Goal: Download file/media

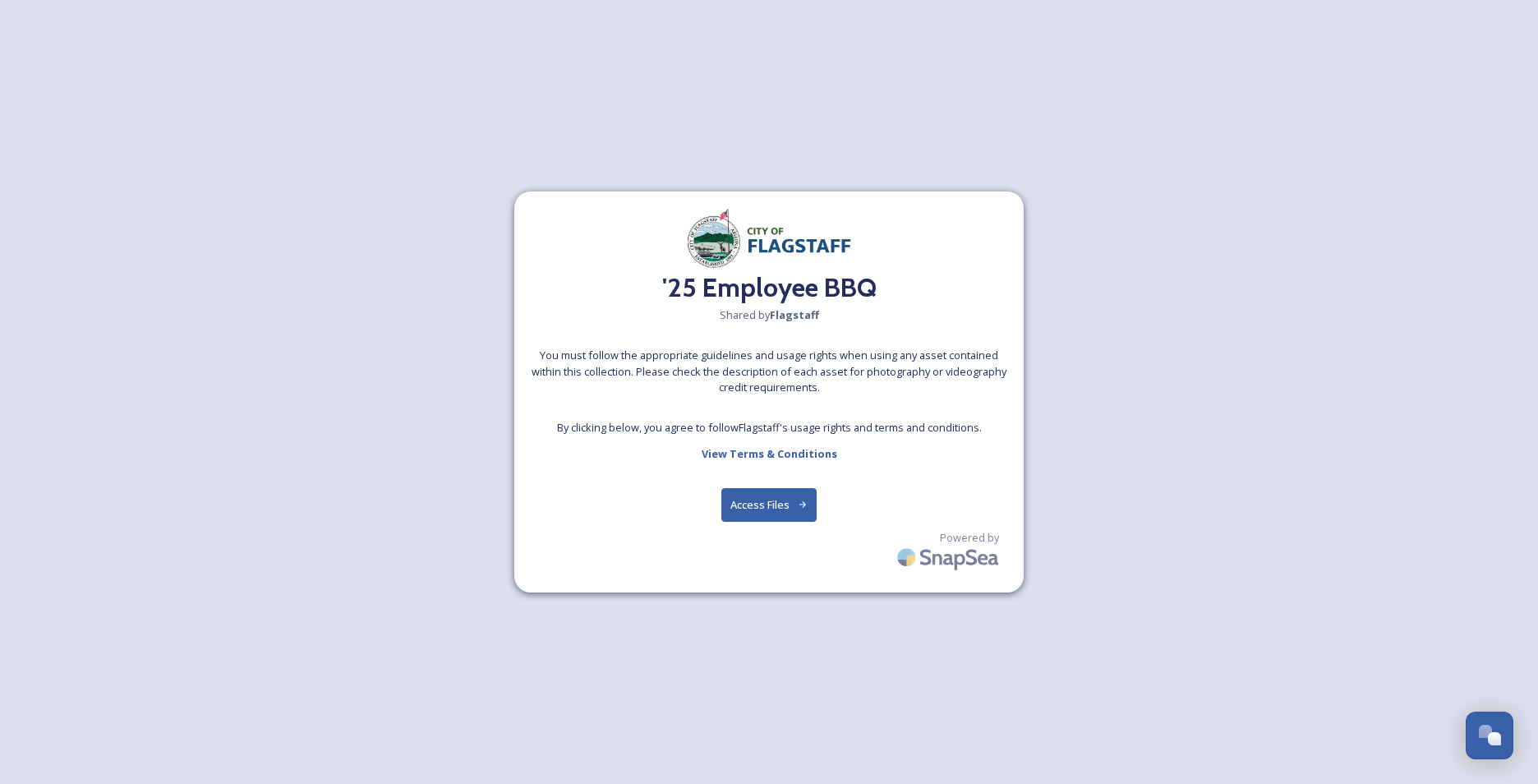
click at [786, 505] on button "Access Files" at bounding box center [769, 504] width 96 height 34
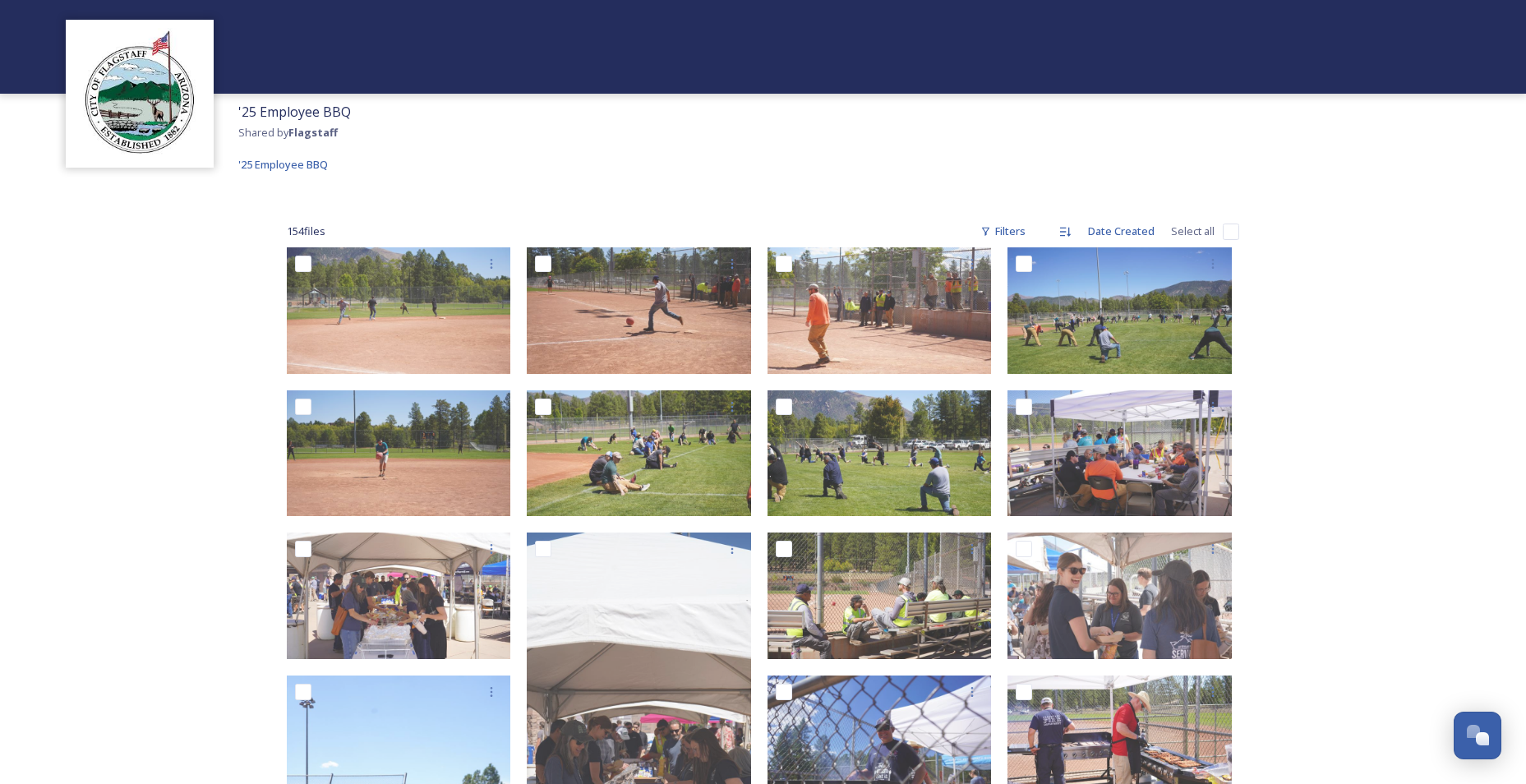
scroll to position [82, 0]
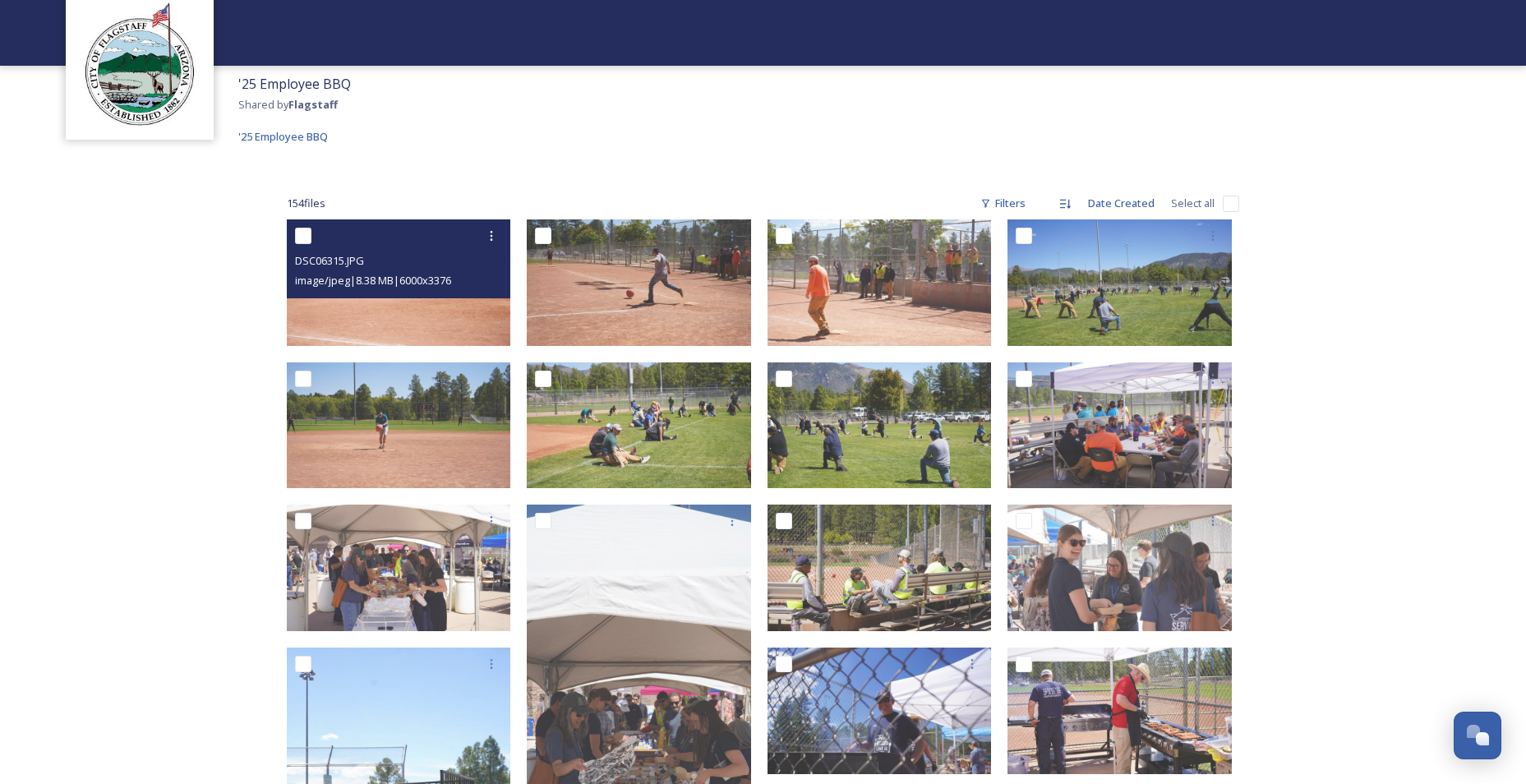
click at [451, 286] on span "image/jpeg | 8.38 MB | 6000 x 3376" at bounding box center [373, 280] width 156 height 15
click at [437, 317] on img at bounding box center [398, 282] width 224 height 126
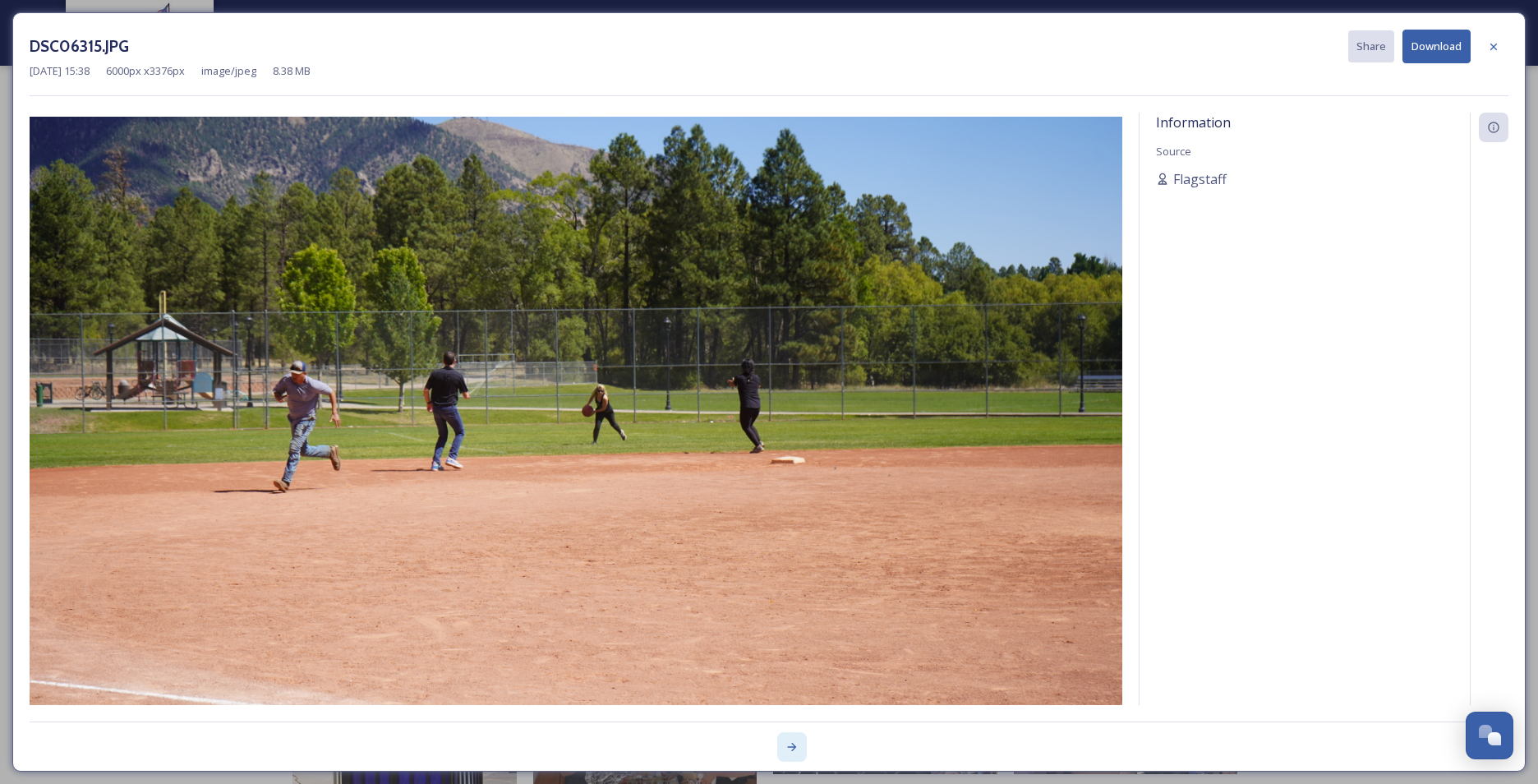
click at [789, 605] on div at bounding box center [792, 747] width 30 height 30
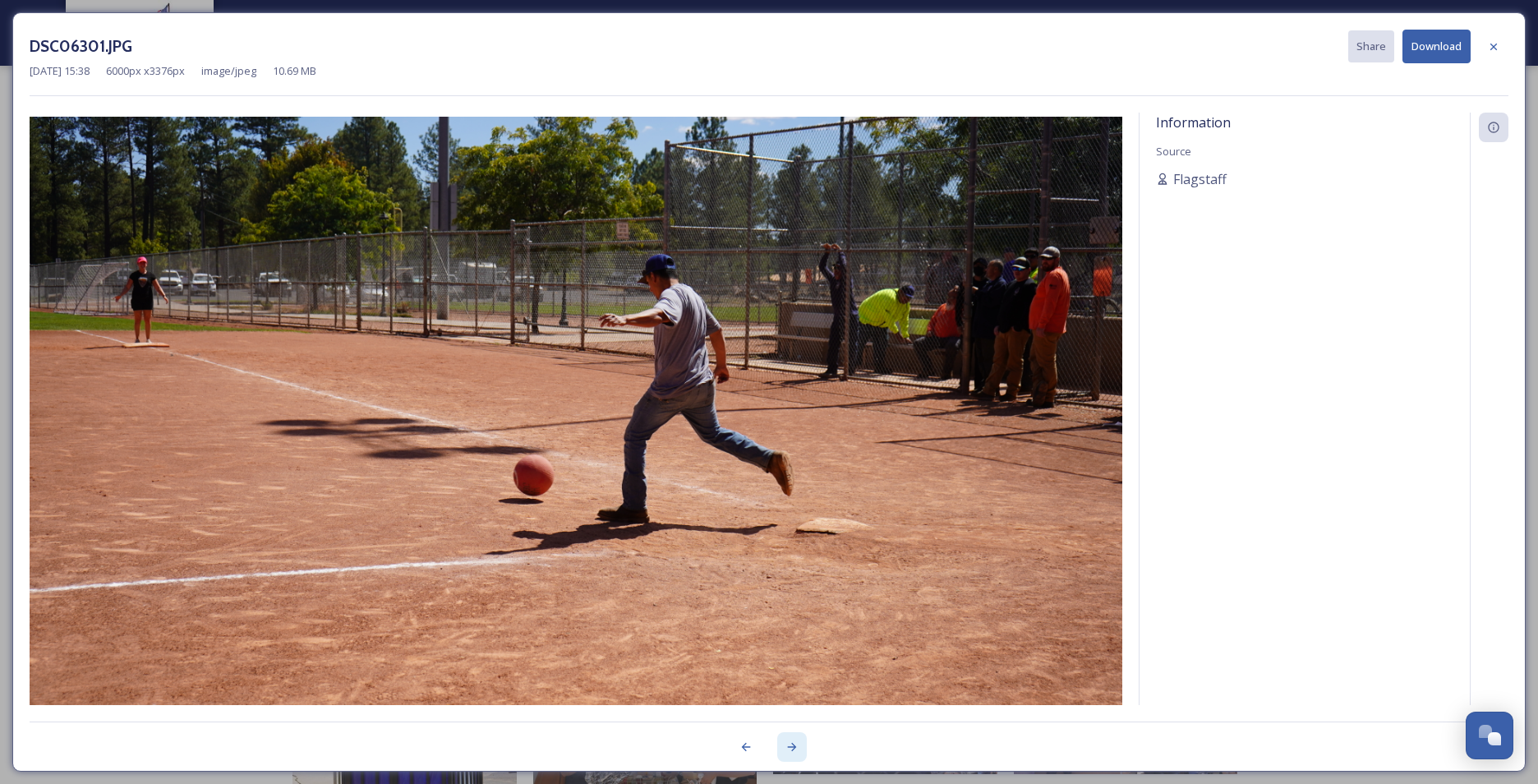
click at [789, 605] on div at bounding box center [792, 747] width 30 height 30
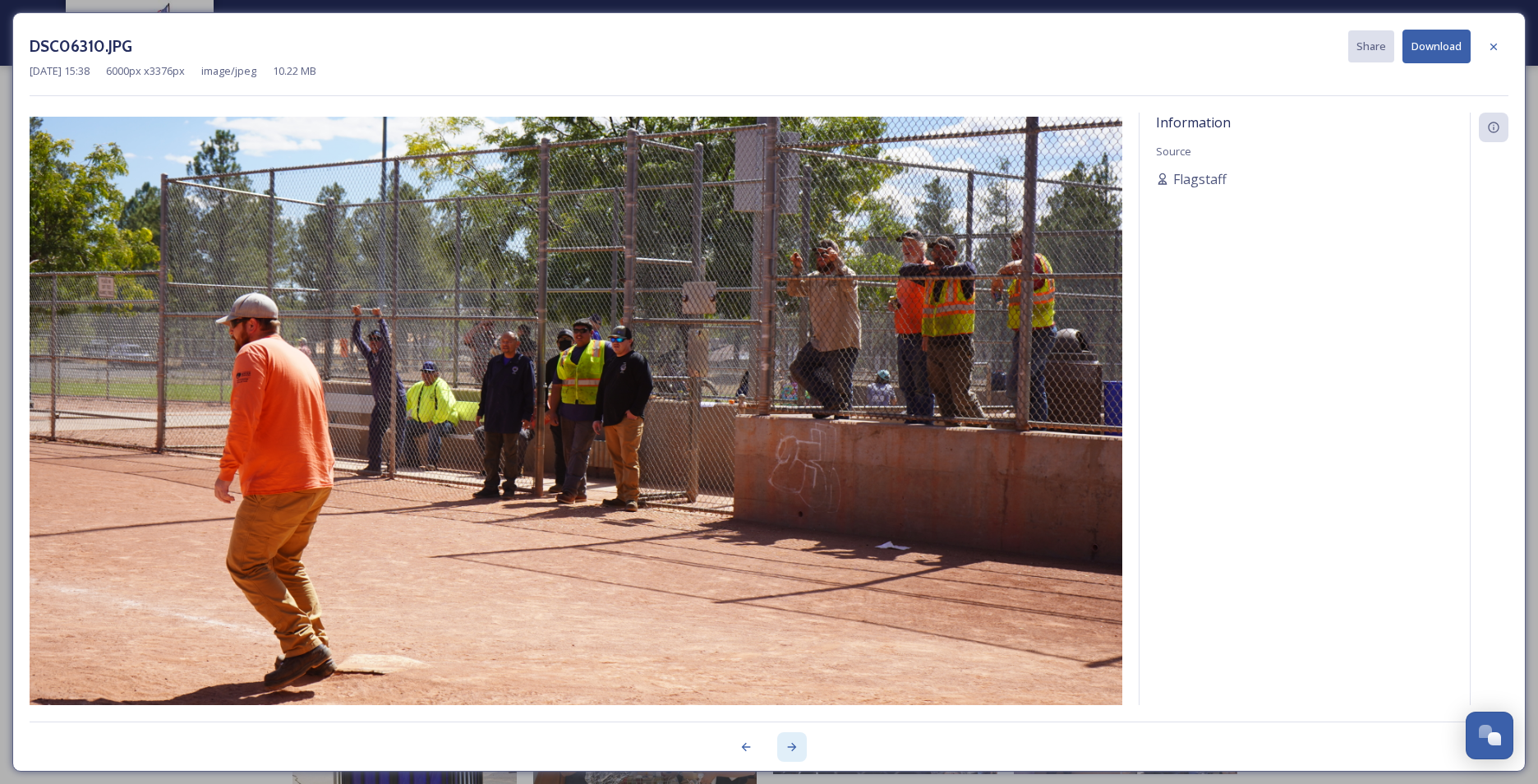
click at [789, 605] on div at bounding box center [792, 747] width 30 height 30
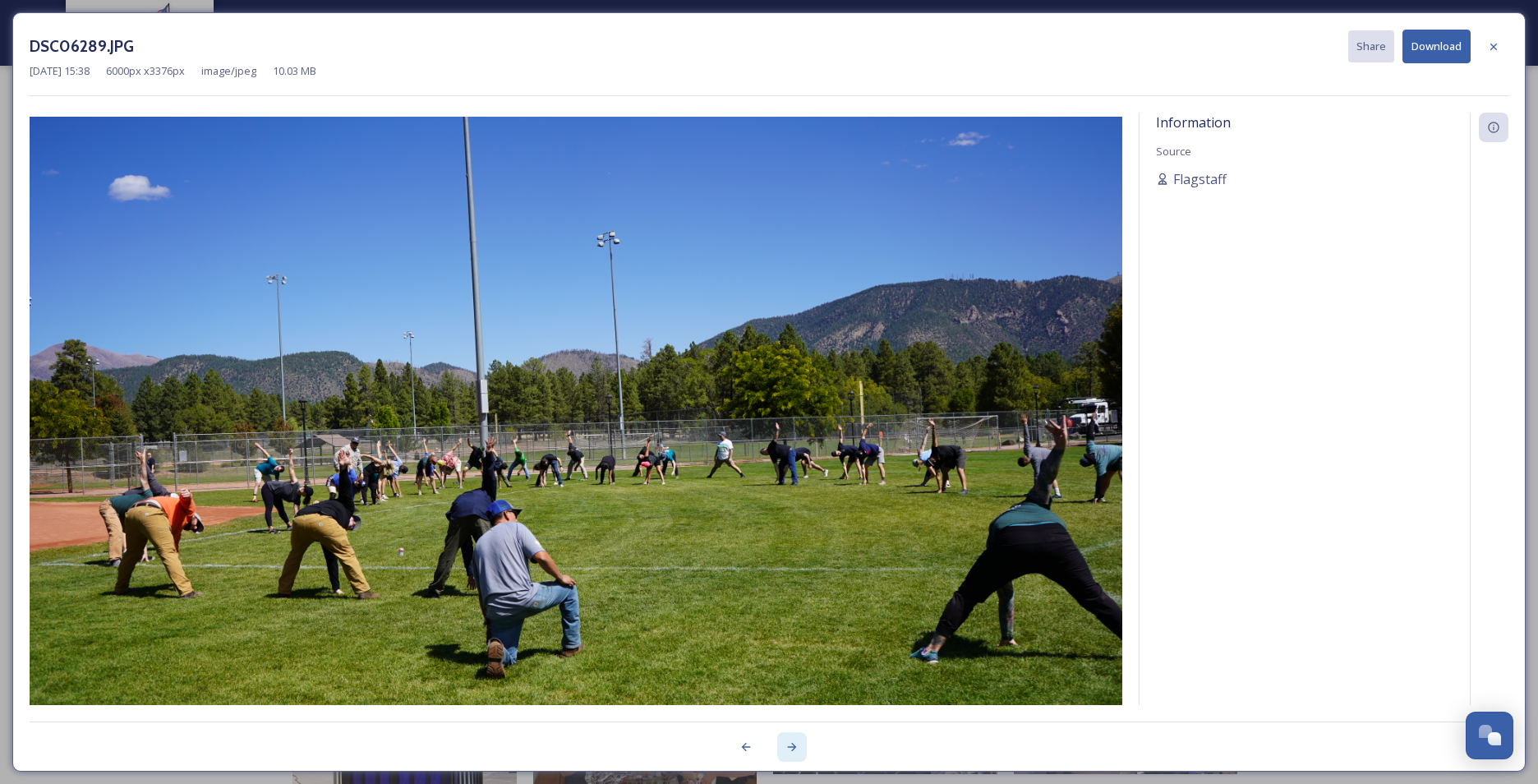
click at [789, 605] on div at bounding box center [792, 747] width 30 height 30
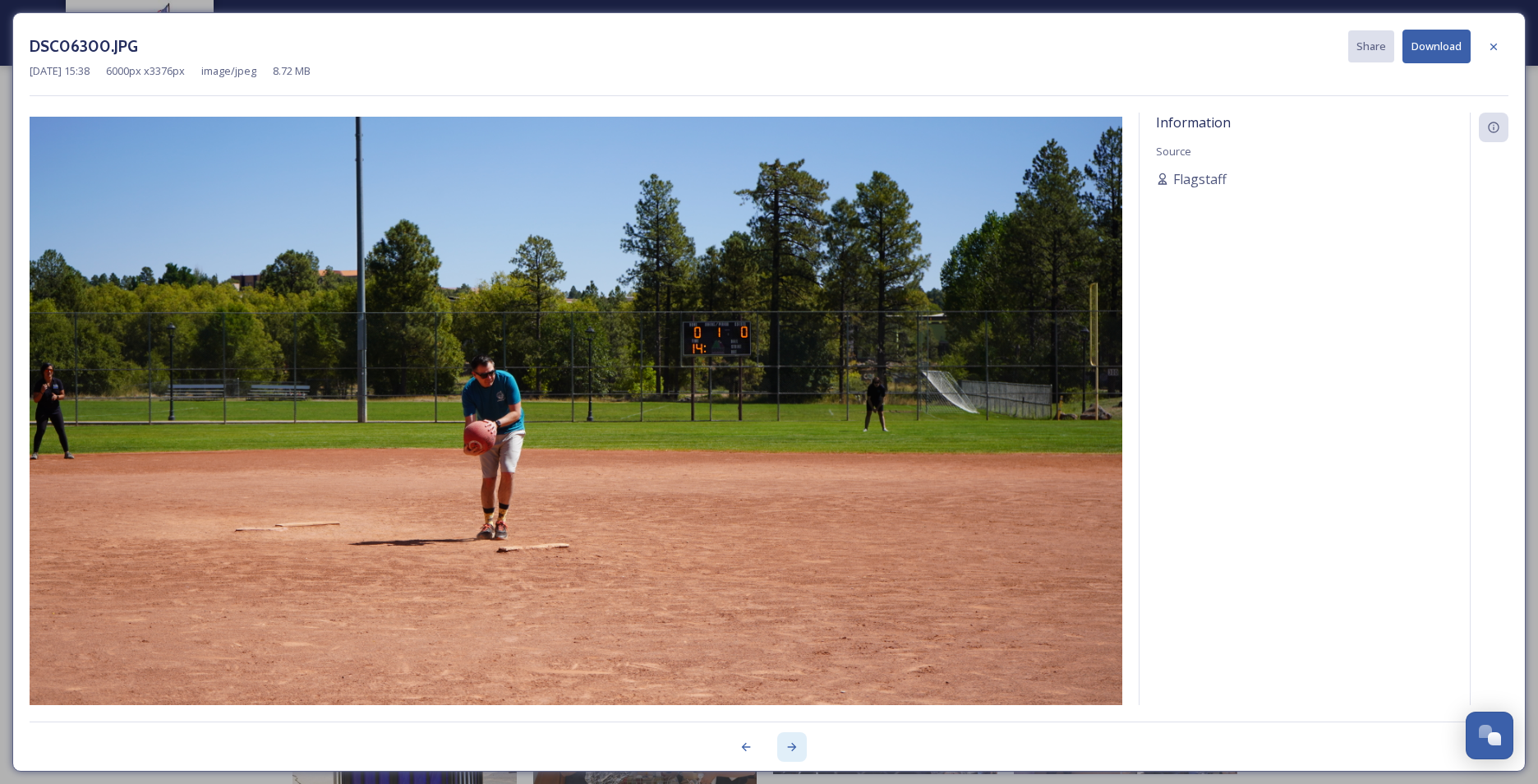
click at [789, 605] on div at bounding box center [792, 747] width 30 height 30
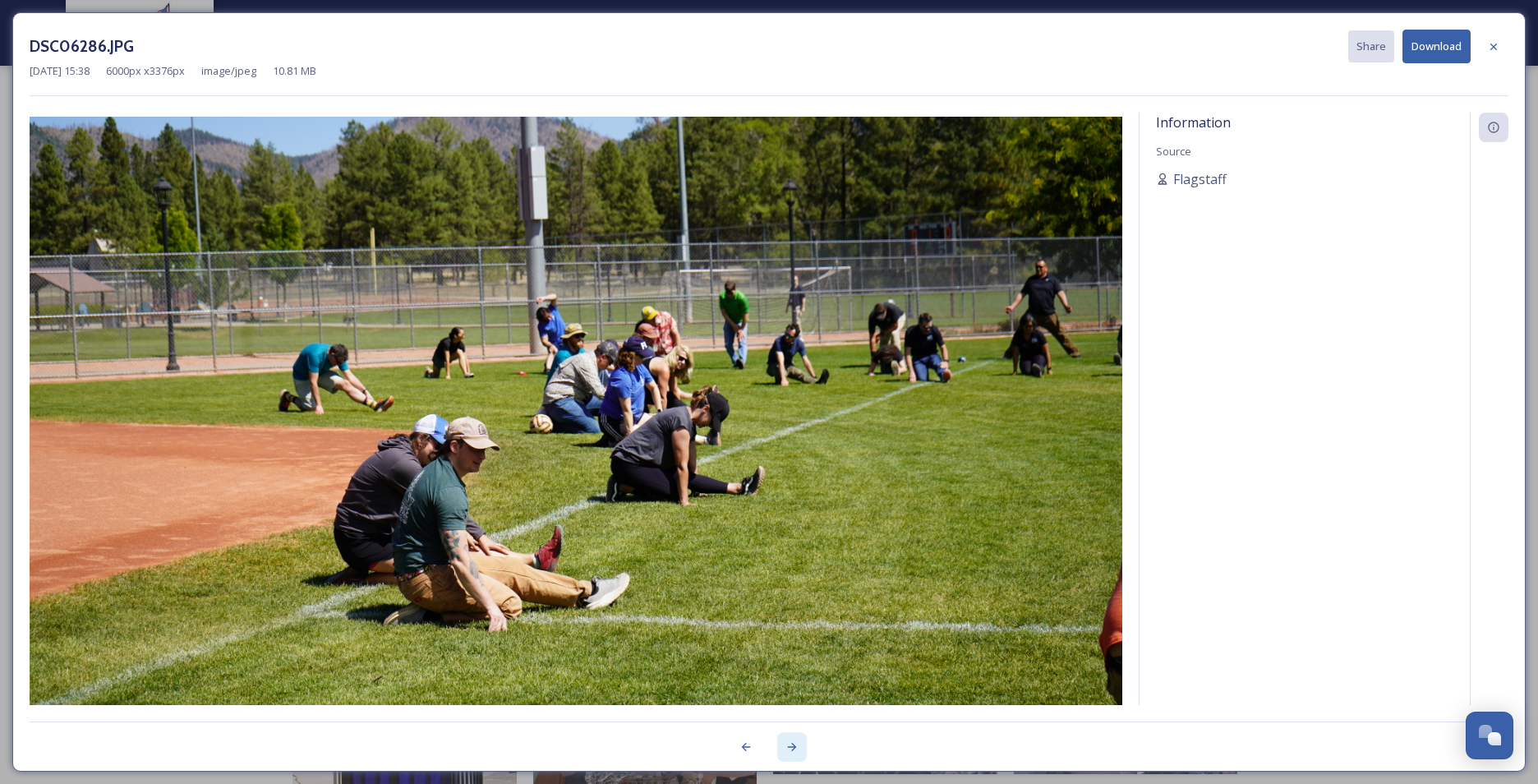
click at [789, 605] on div at bounding box center [792, 747] width 30 height 30
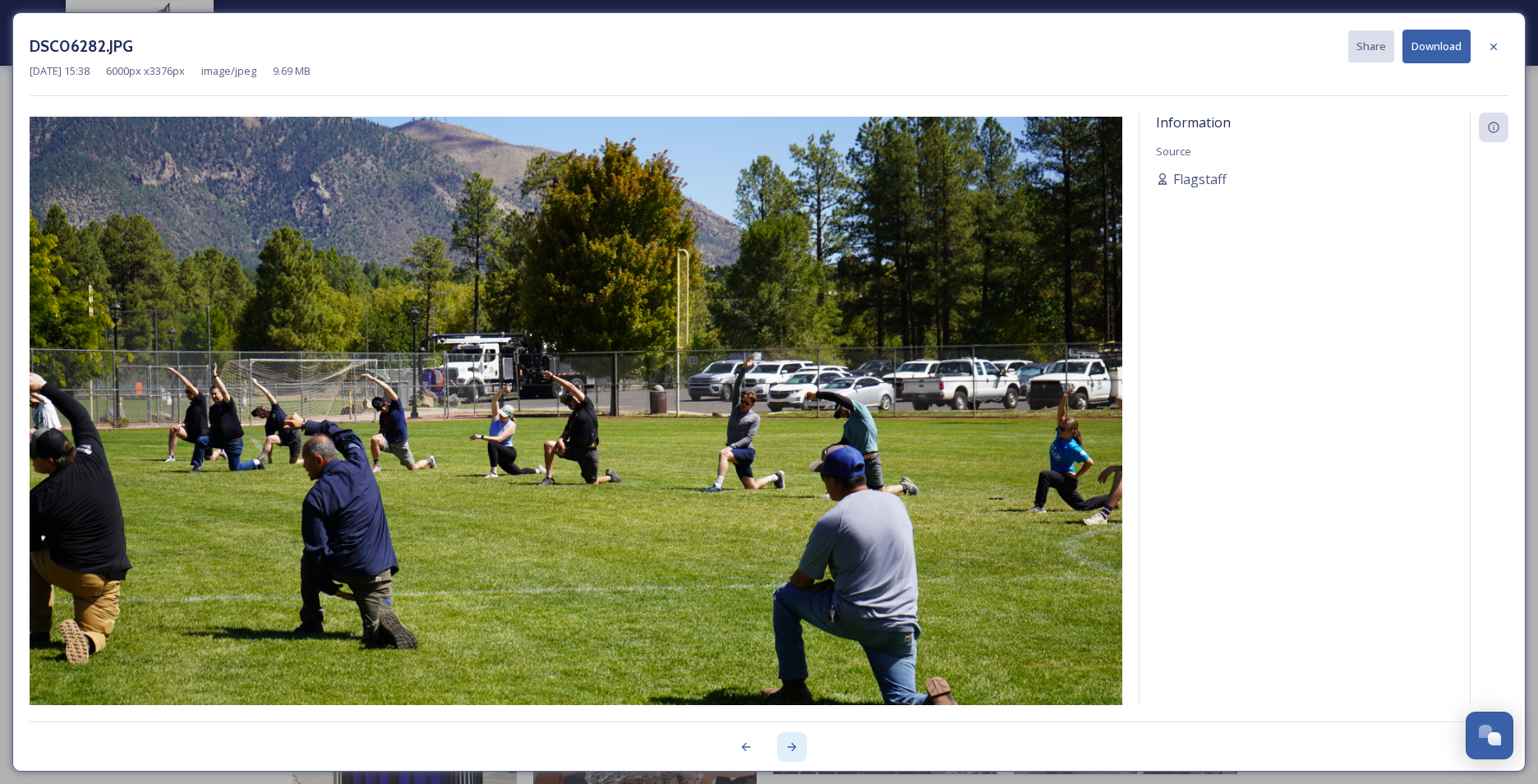
click at [789, 605] on div at bounding box center [792, 747] width 30 height 30
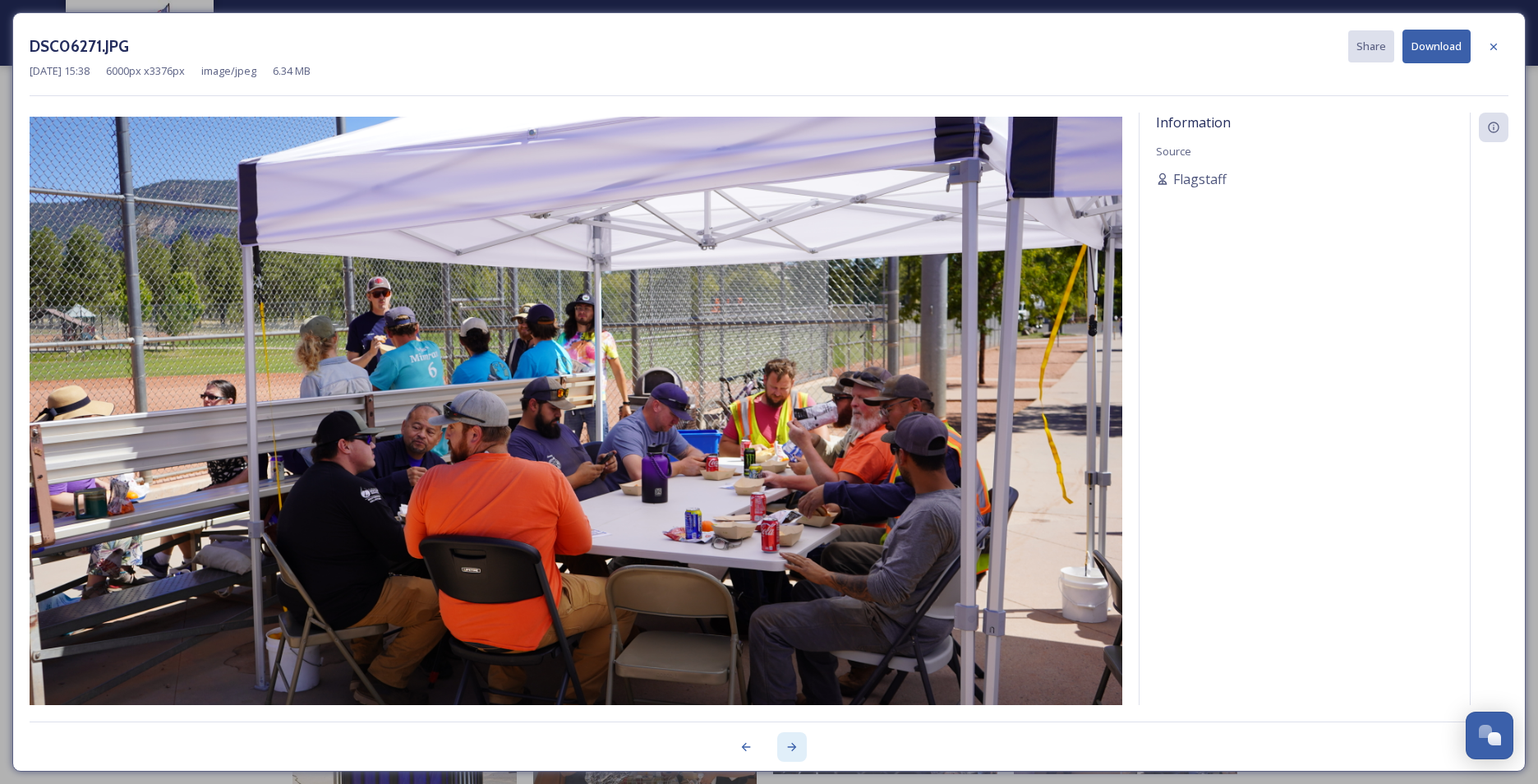
click at [789, 605] on div at bounding box center [792, 747] width 30 height 30
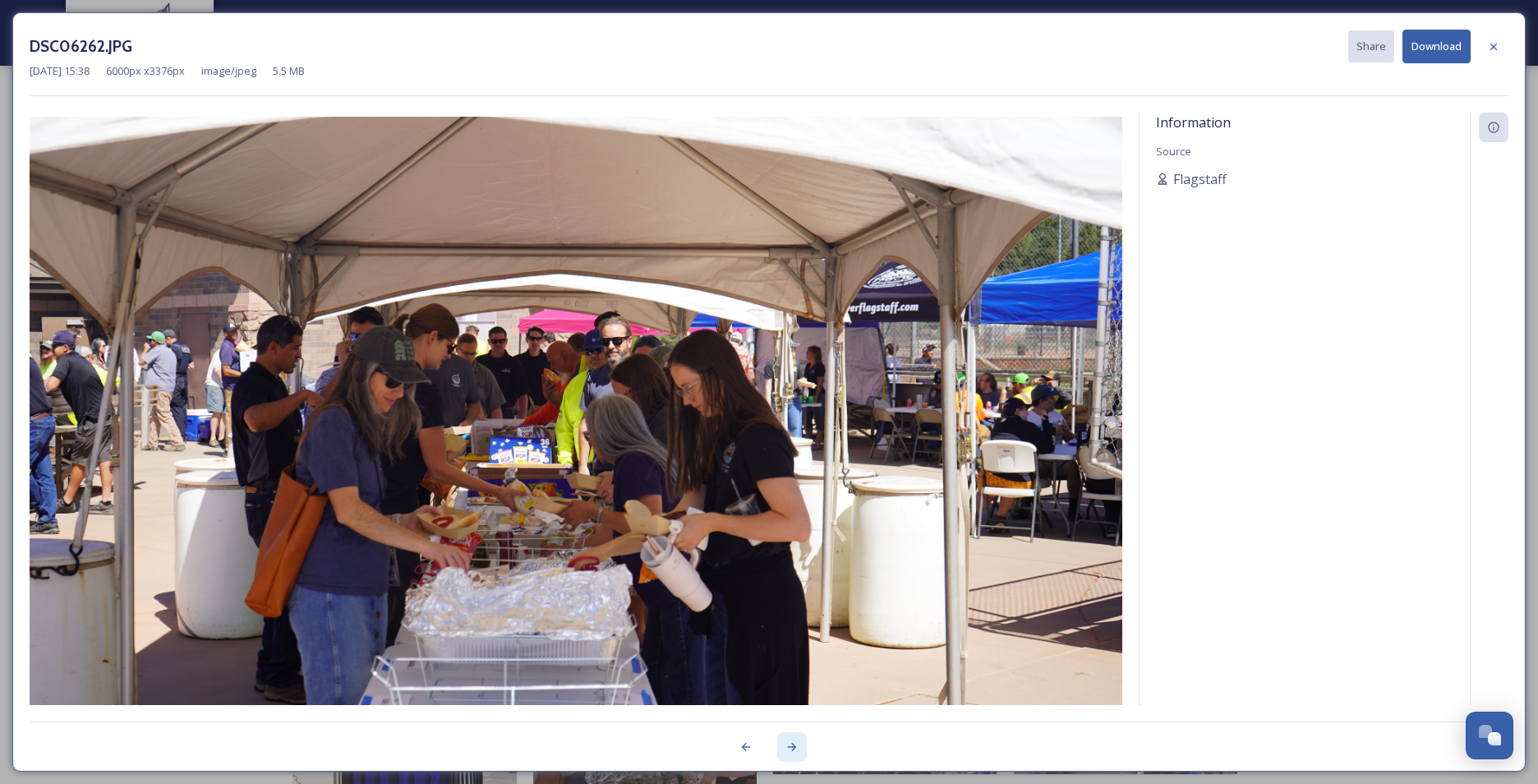
click at [789, 605] on div at bounding box center [792, 747] width 30 height 30
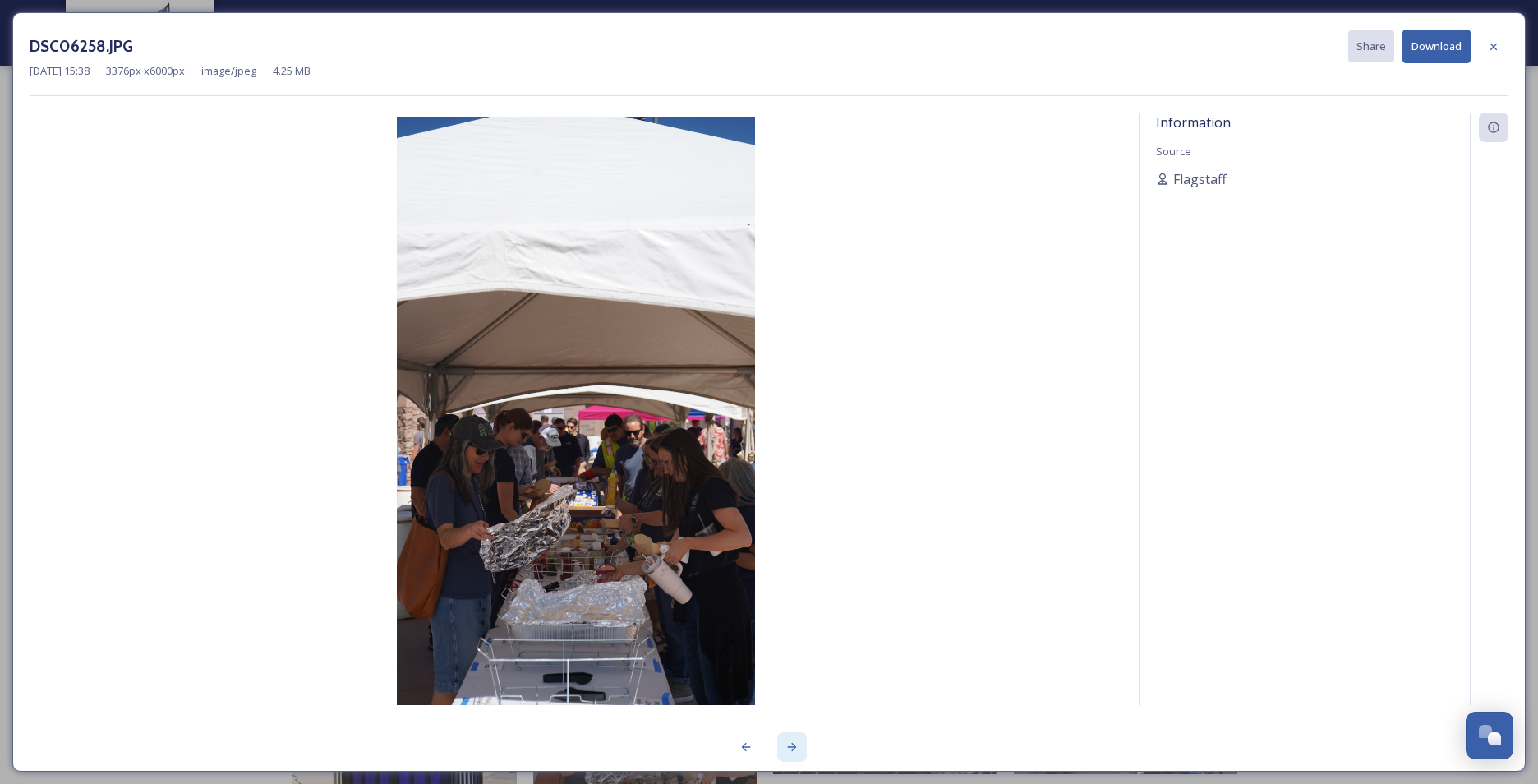
click at [789, 605] on div at bounding box center [792, 747] width 30 height 30
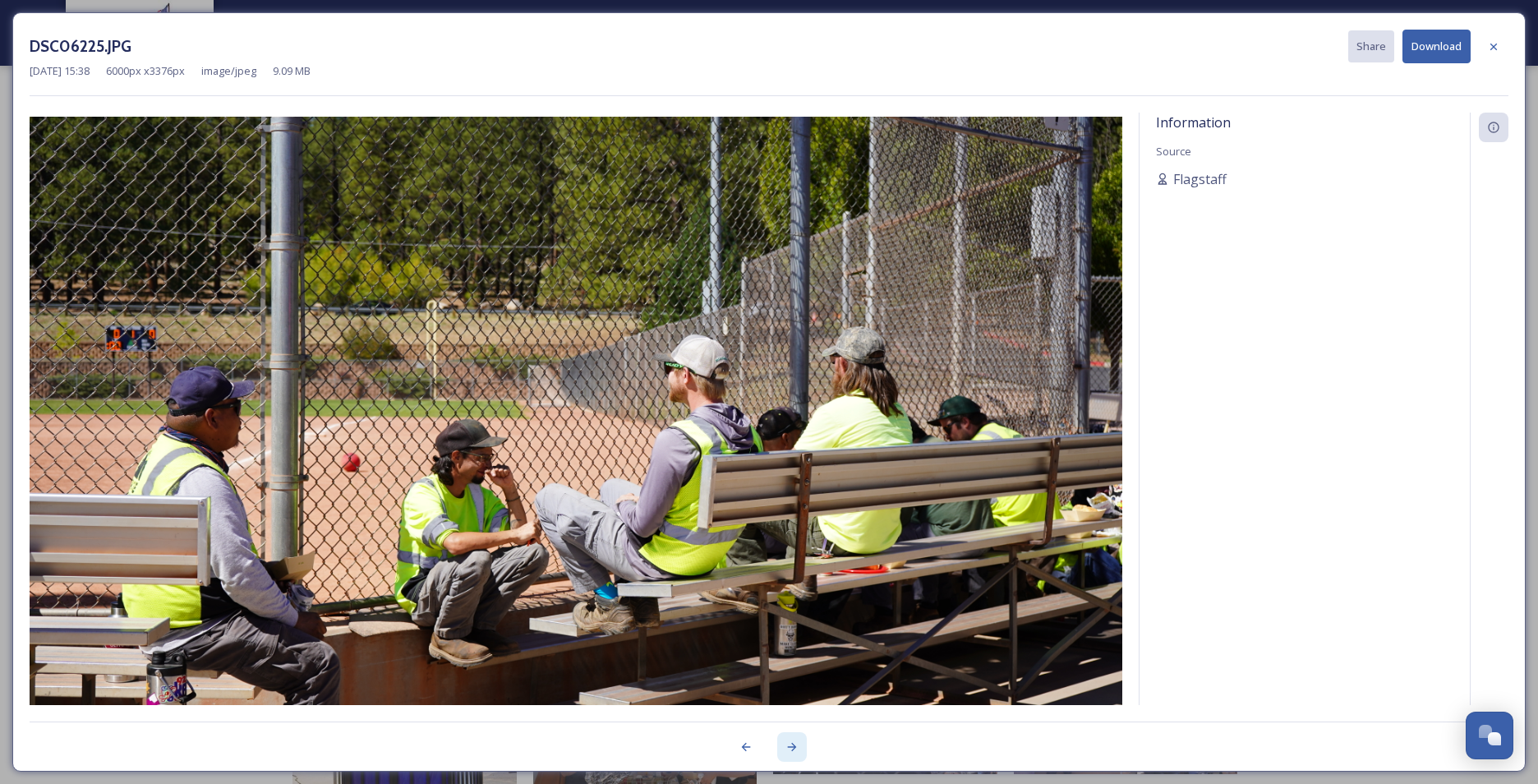
click at [790, 605] on icon at bounding box center [792, 747] width 13 height 13
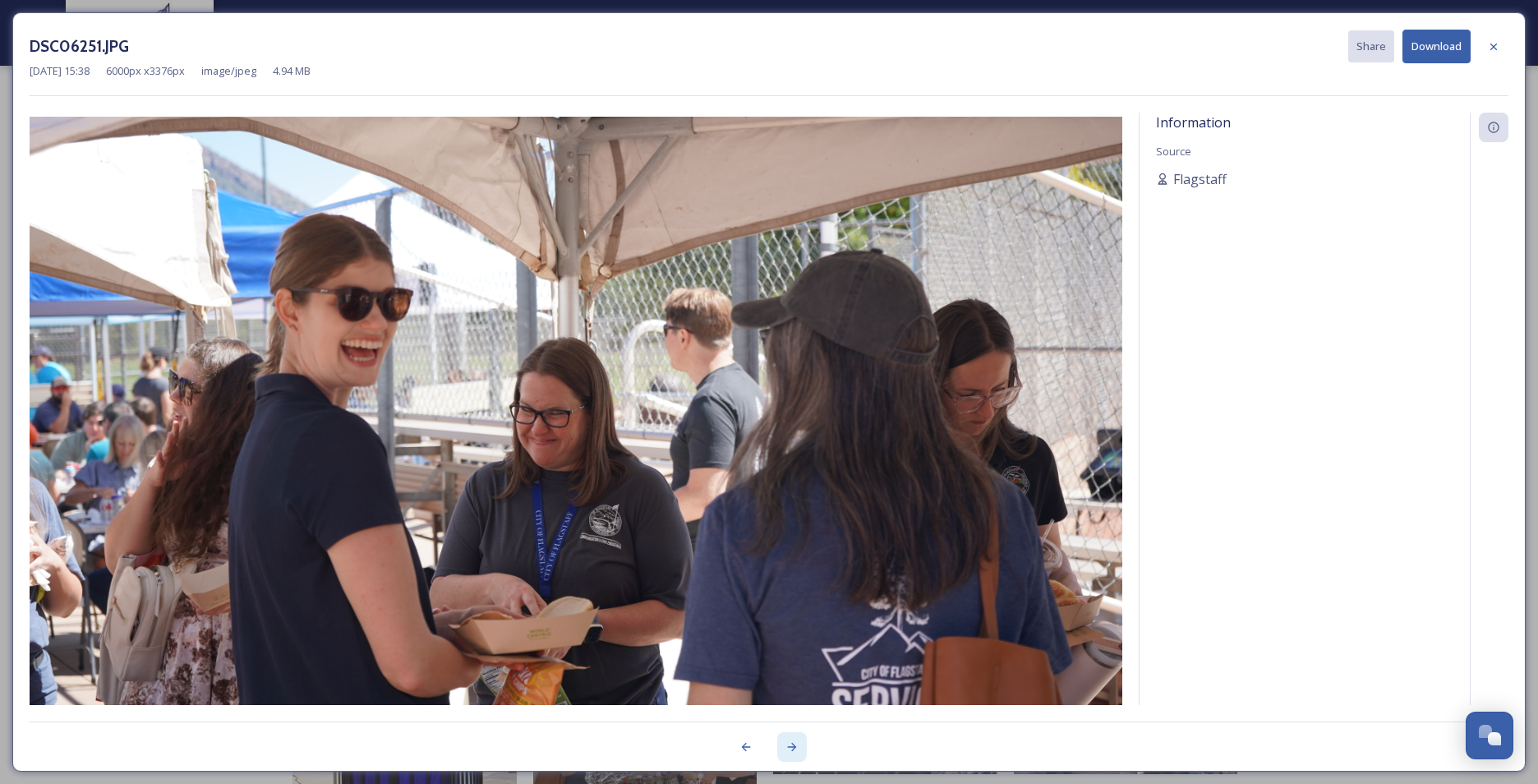
click at [791, 605] on icon at bounding box center [792, 747] width 13 height 13
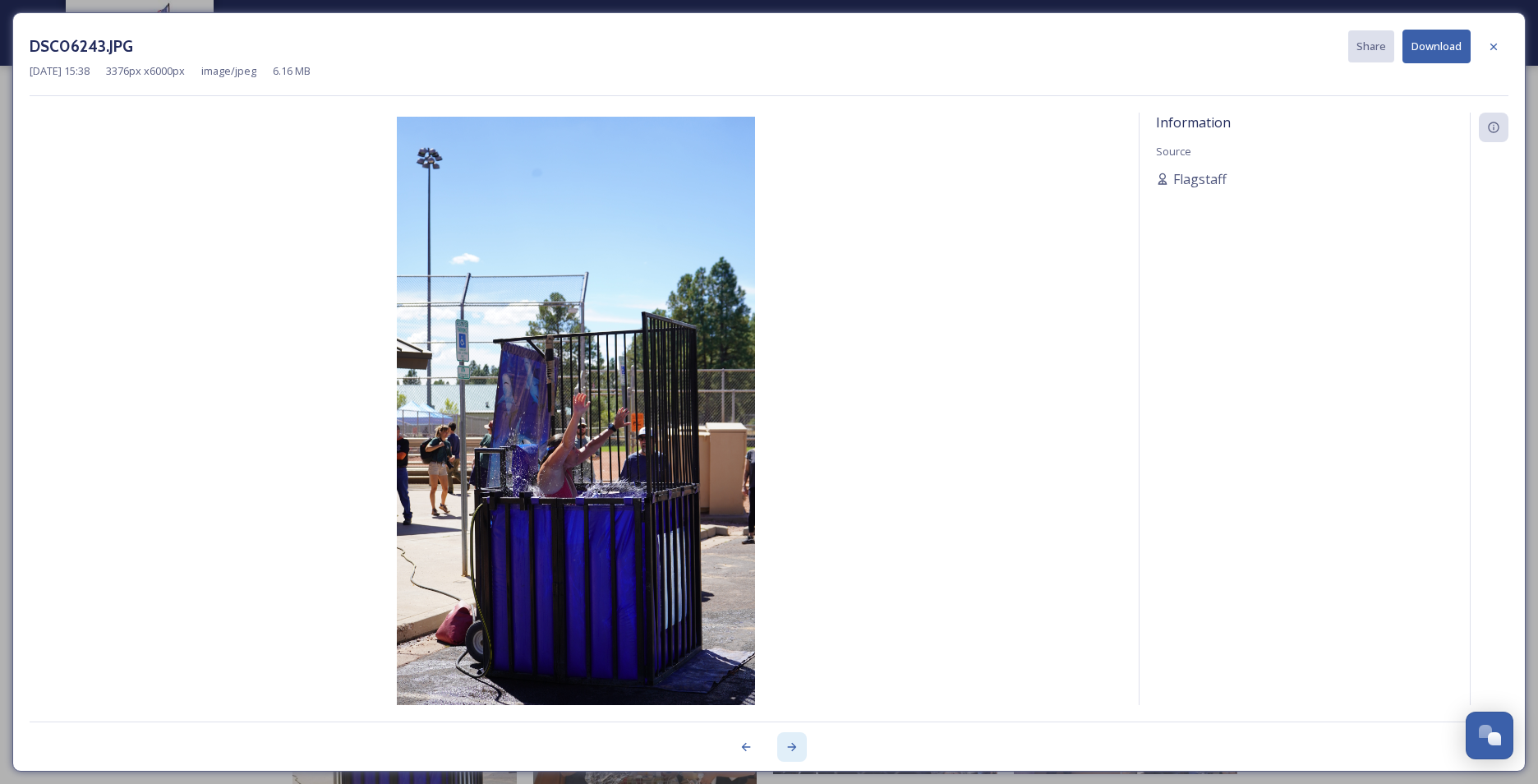
click at [791, 605] on icon at bounding box center [792, 747] width 13 height 13
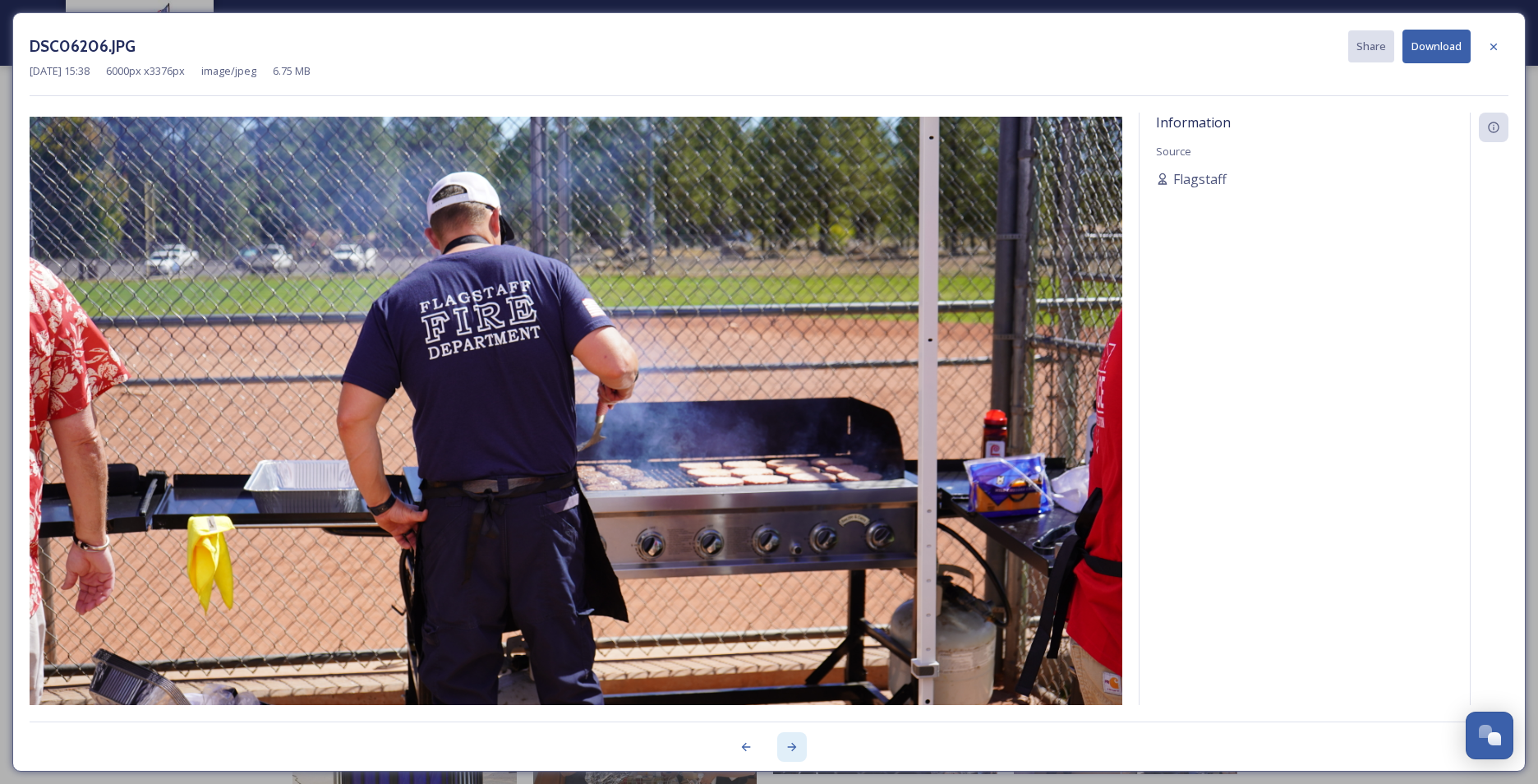
click at [791, 605] on icon at bounding box center [792, 747] width 13 height 13
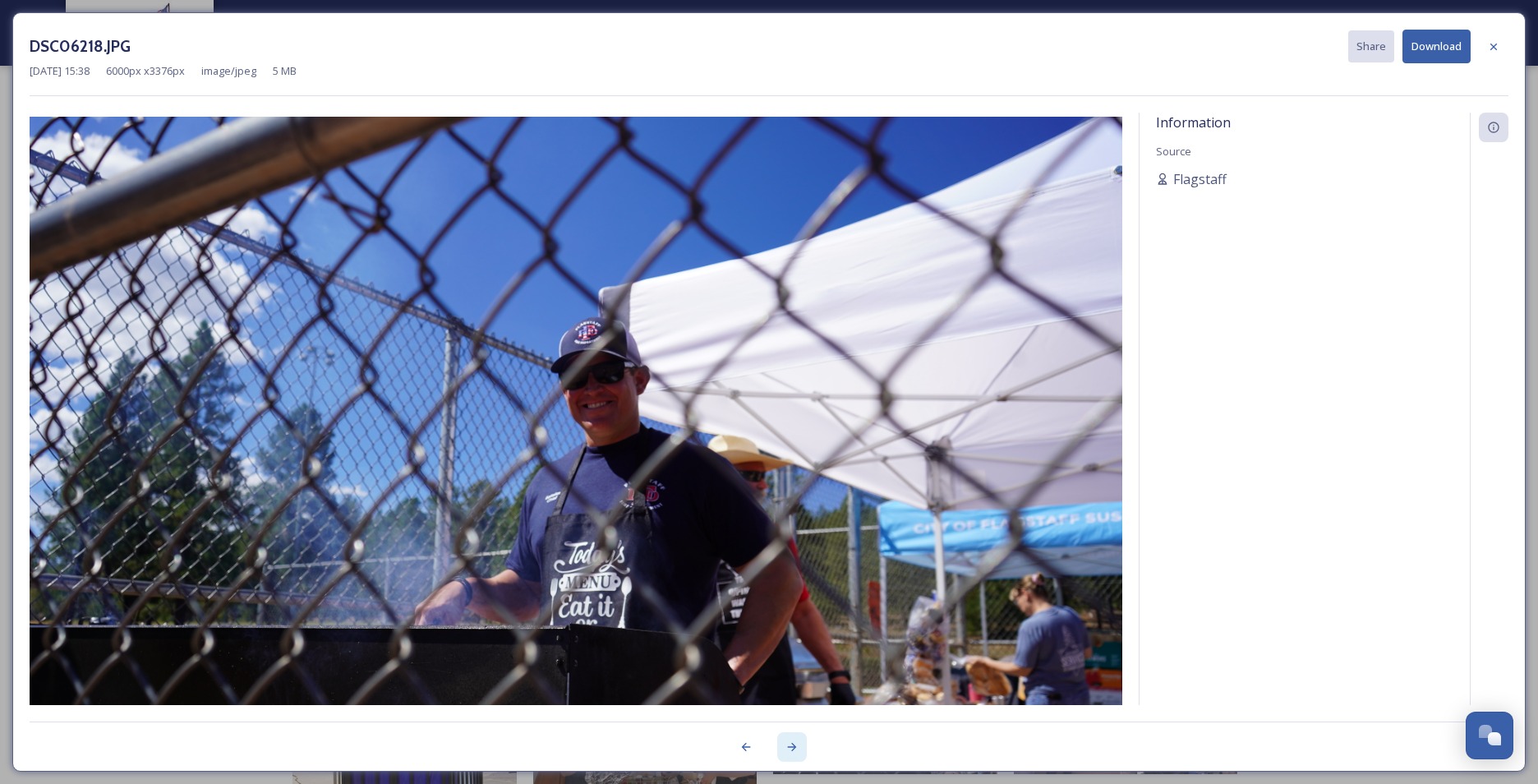
click at [791, 605] on icon at bounding box center [792, 747] width 13 height 13
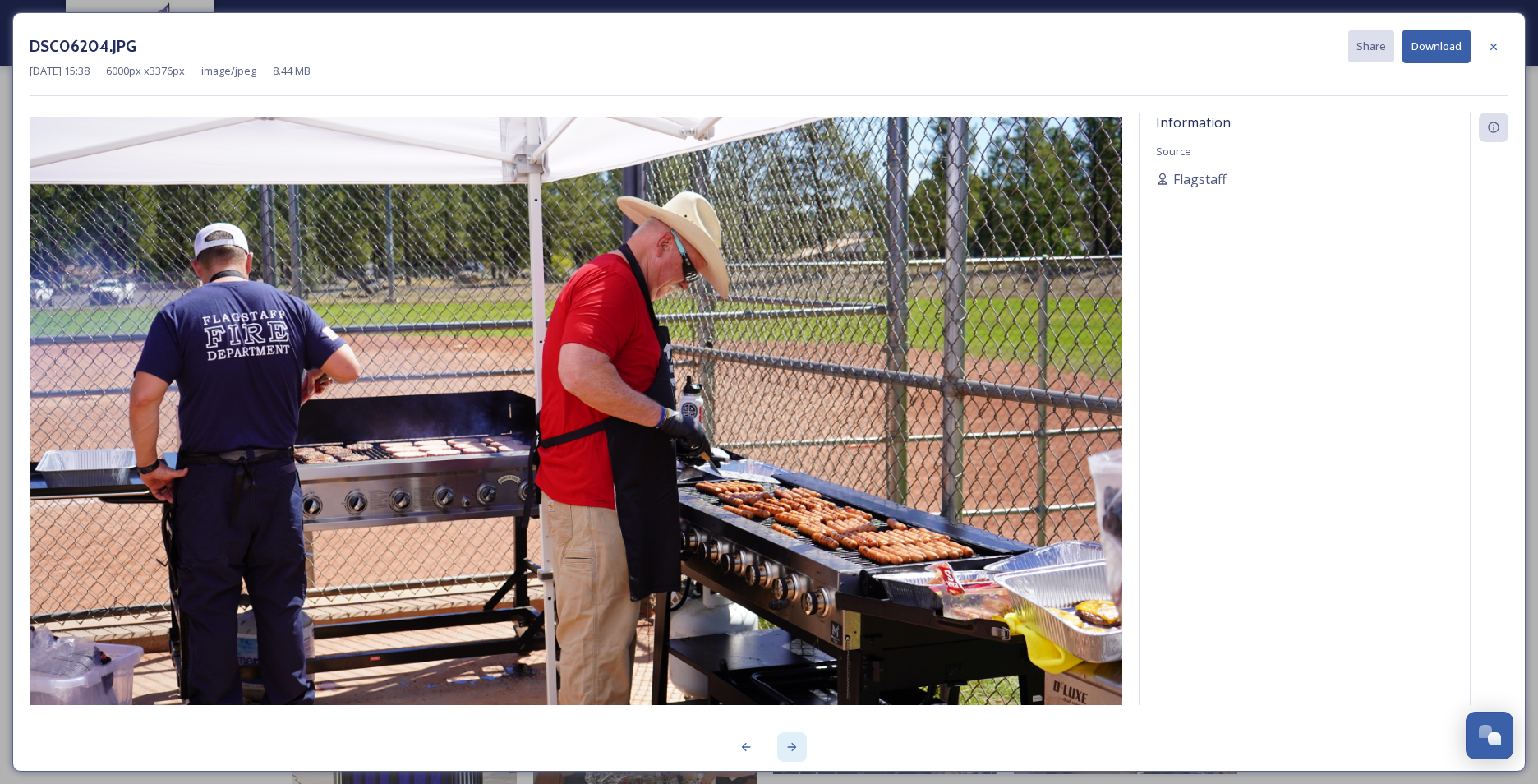
click at [791, 605] on icon at bounding box center [792, 747] width 13 height 13
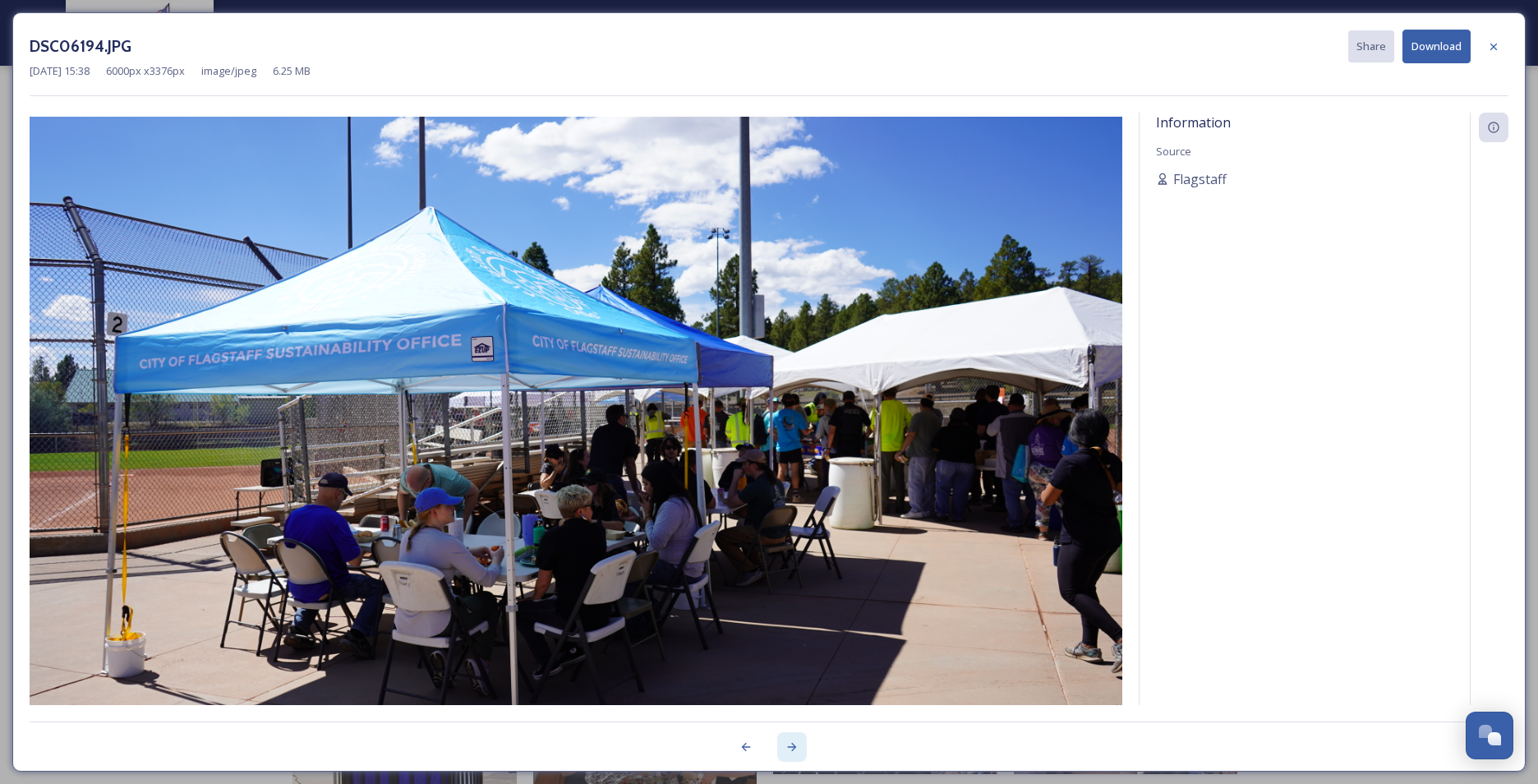
click at [791, 605] on icon at bounding box center [792, 747] width 13 height 13
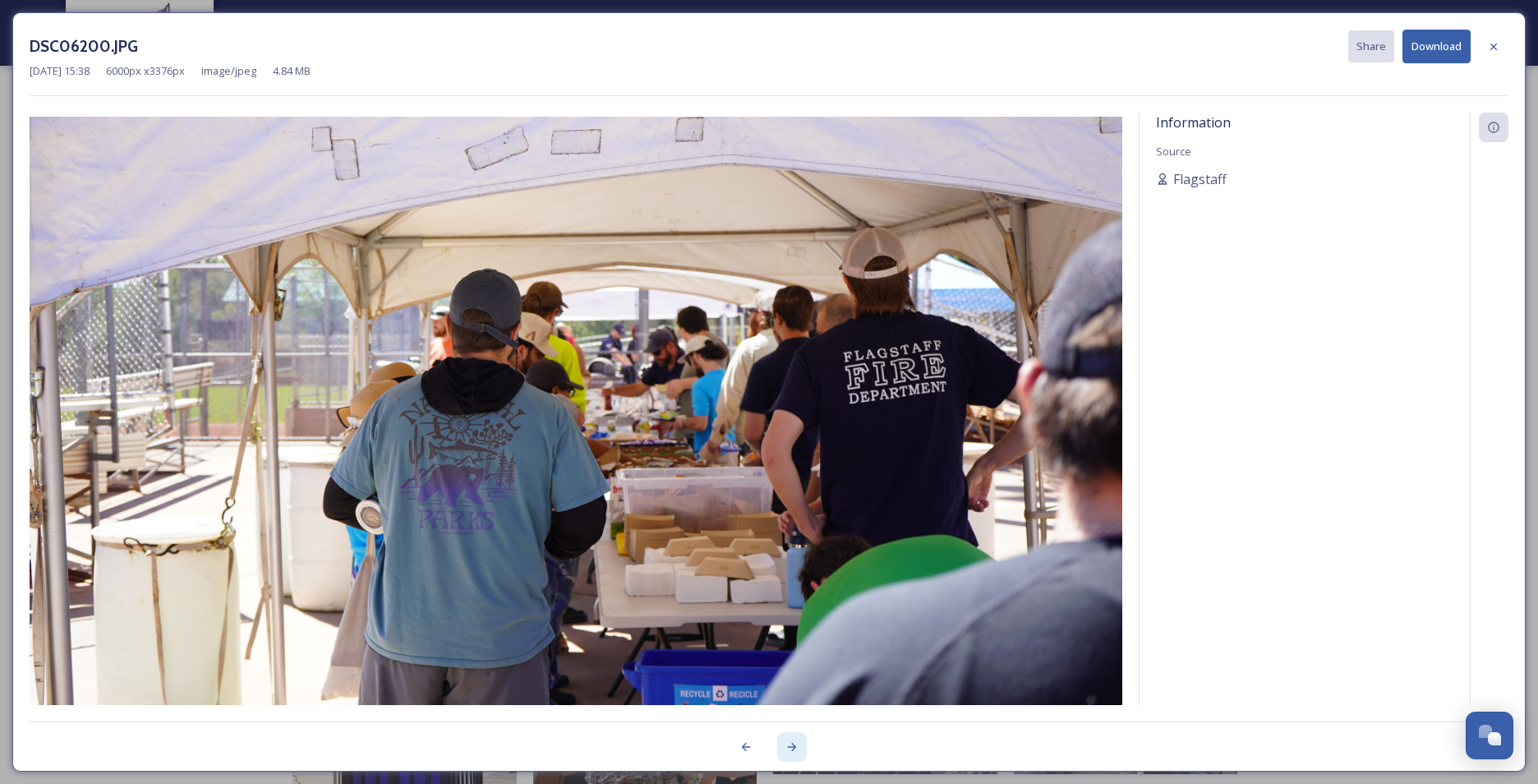
click at [791, 605] on icon at bounding box center [792, 747] width 13 height 13
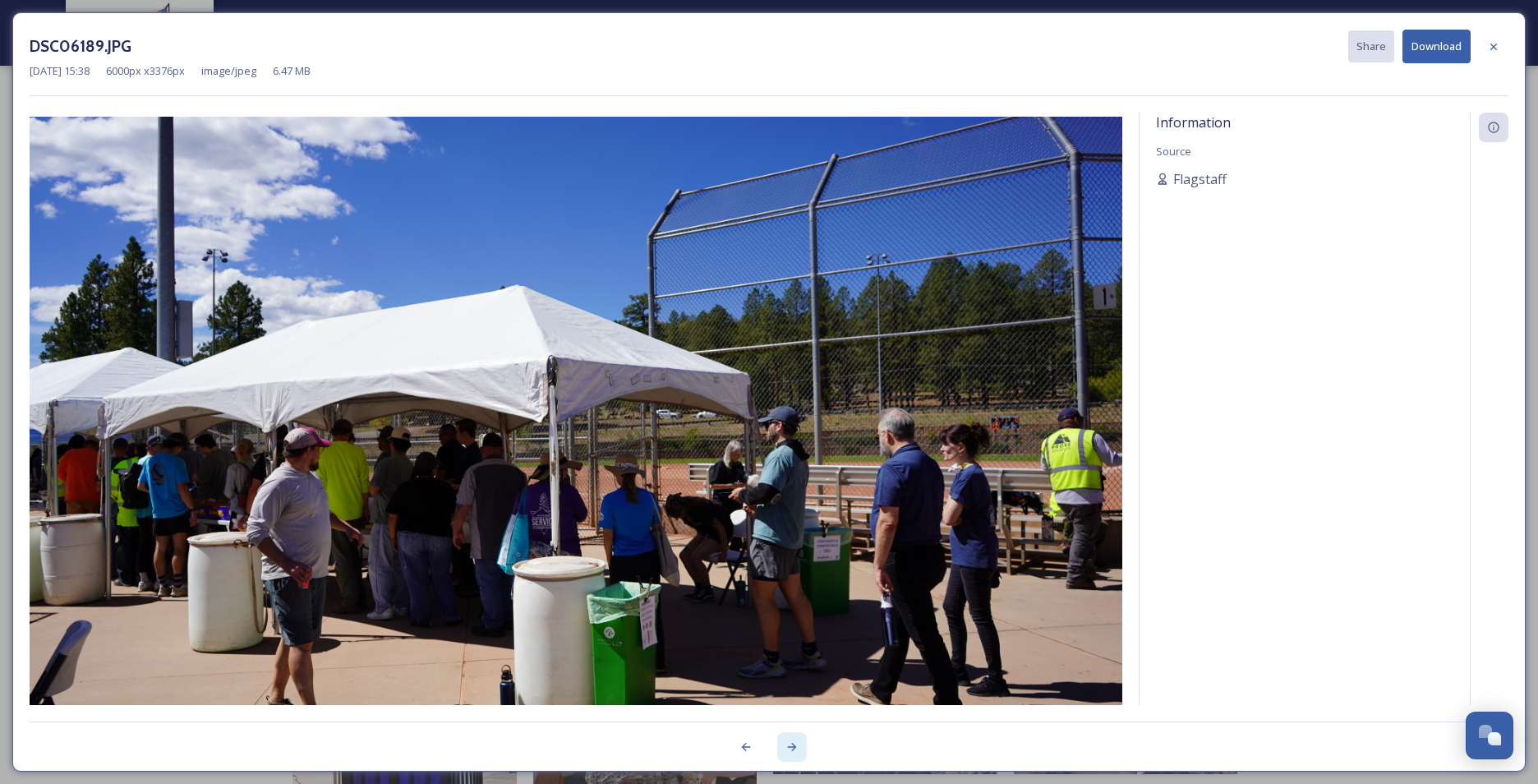
click at [791, 605] on icon at bounding box center [792, 747] width 13 height 13
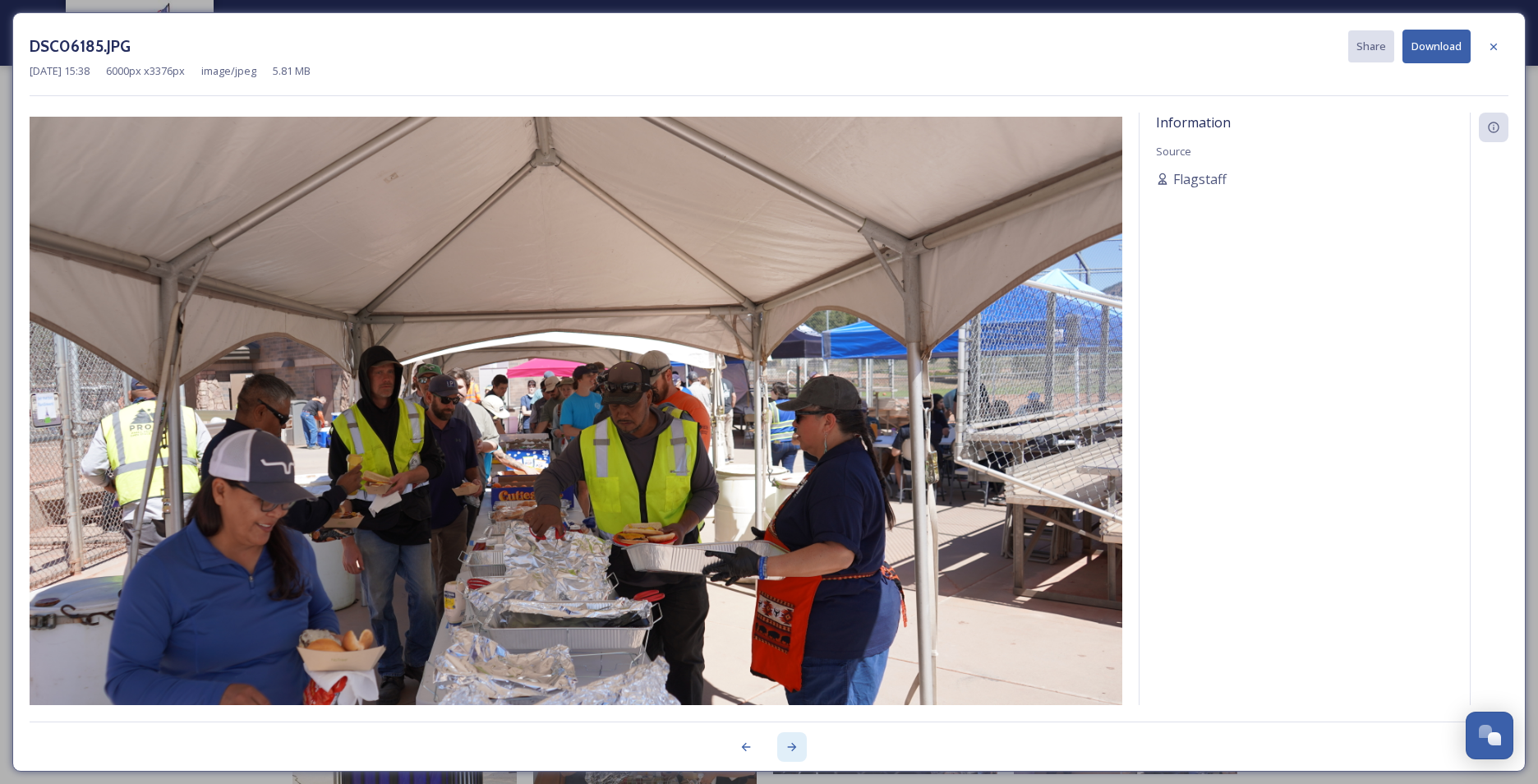
click at [791, 605] on icon at bounding box center [792, 747] width 13 height 13
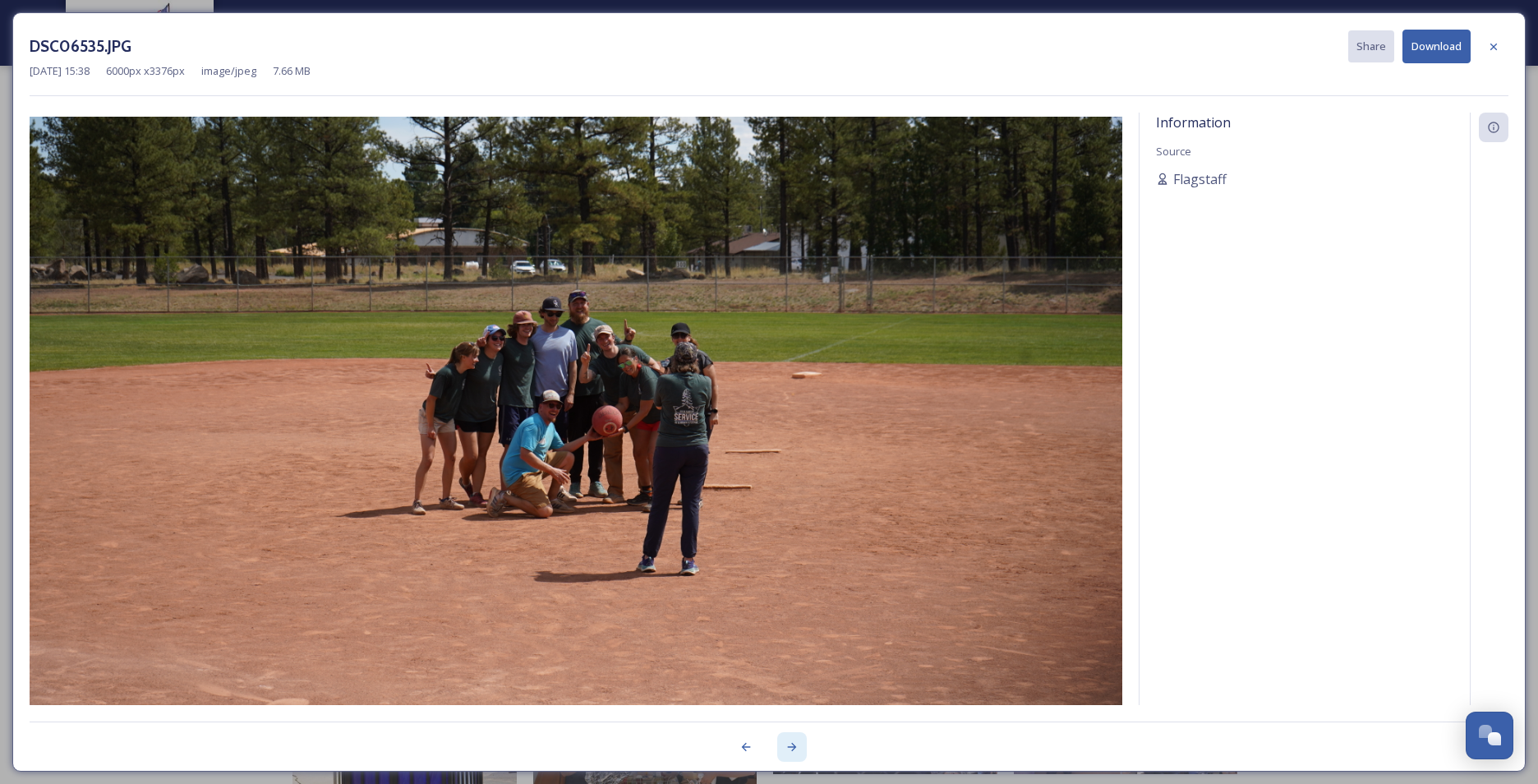
click at [791, 605] on icon at bounding box center [792, 747] width 13 height 13
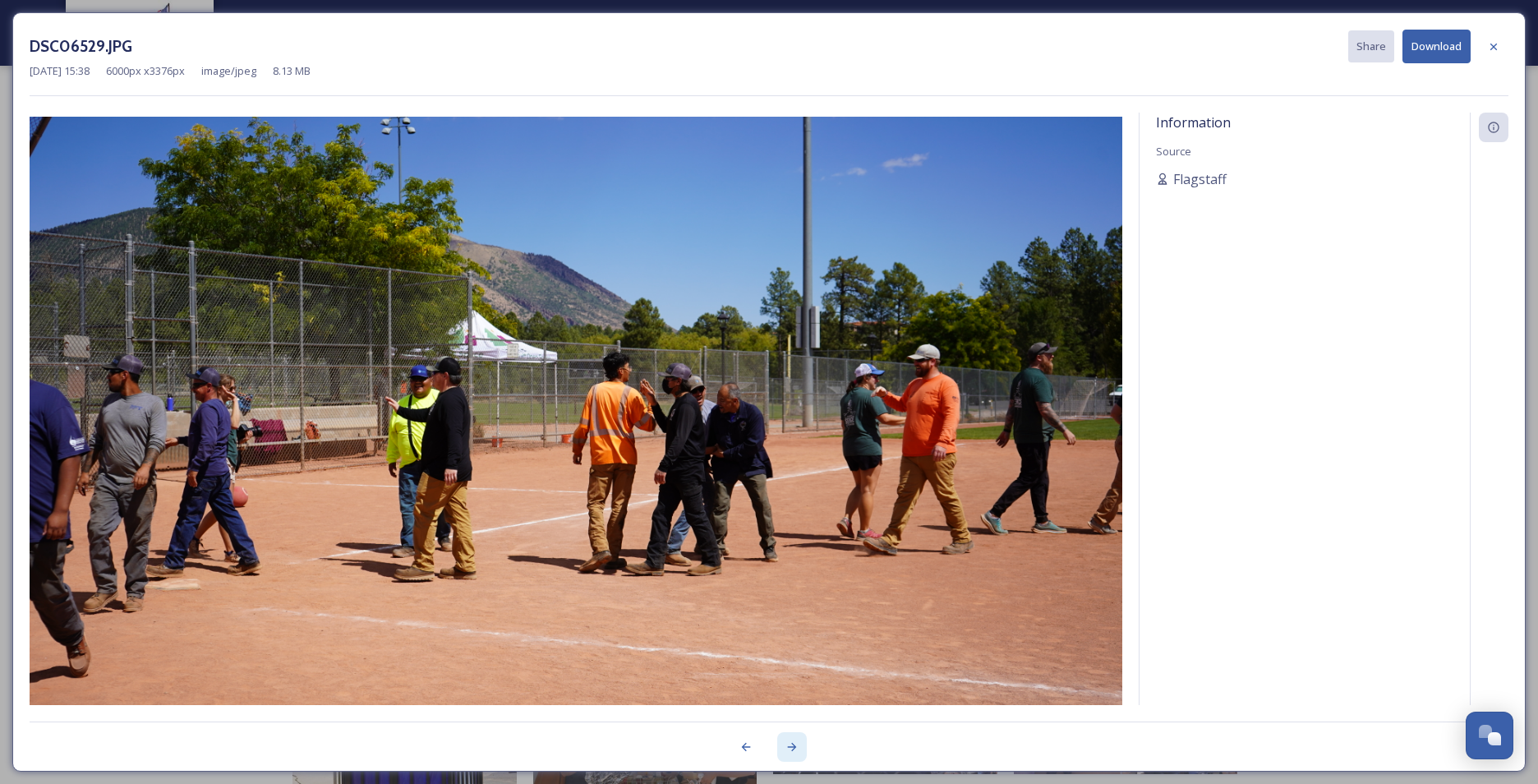
click at [791, 605] on icon at bounding box center [792, 747] width 13 height 13
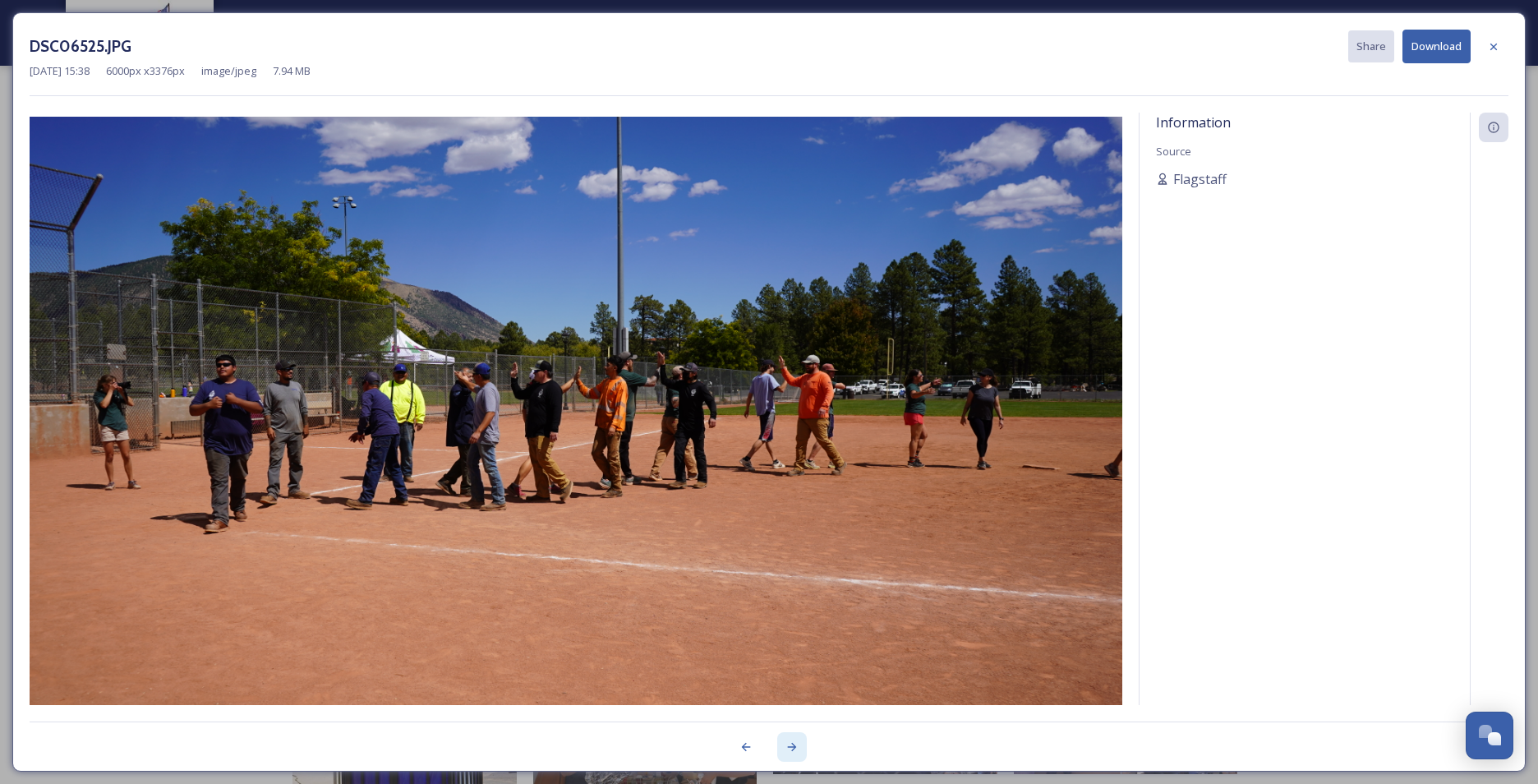
click at [791, 605] on icon at bounding box center [792, 747] width 13 height 13
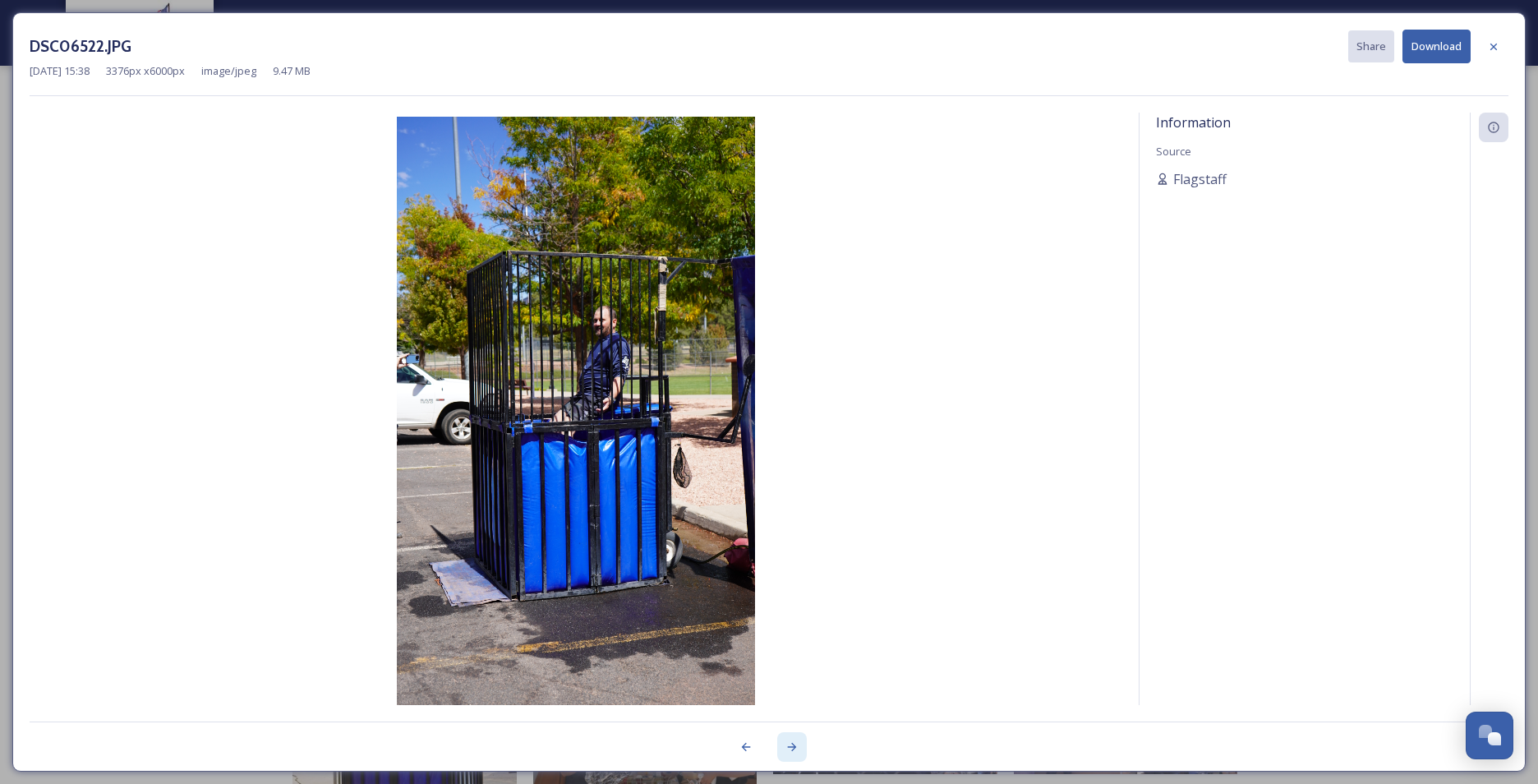
click at [791, 605] on icon at bounding box center [792, 747] width 13 height 13
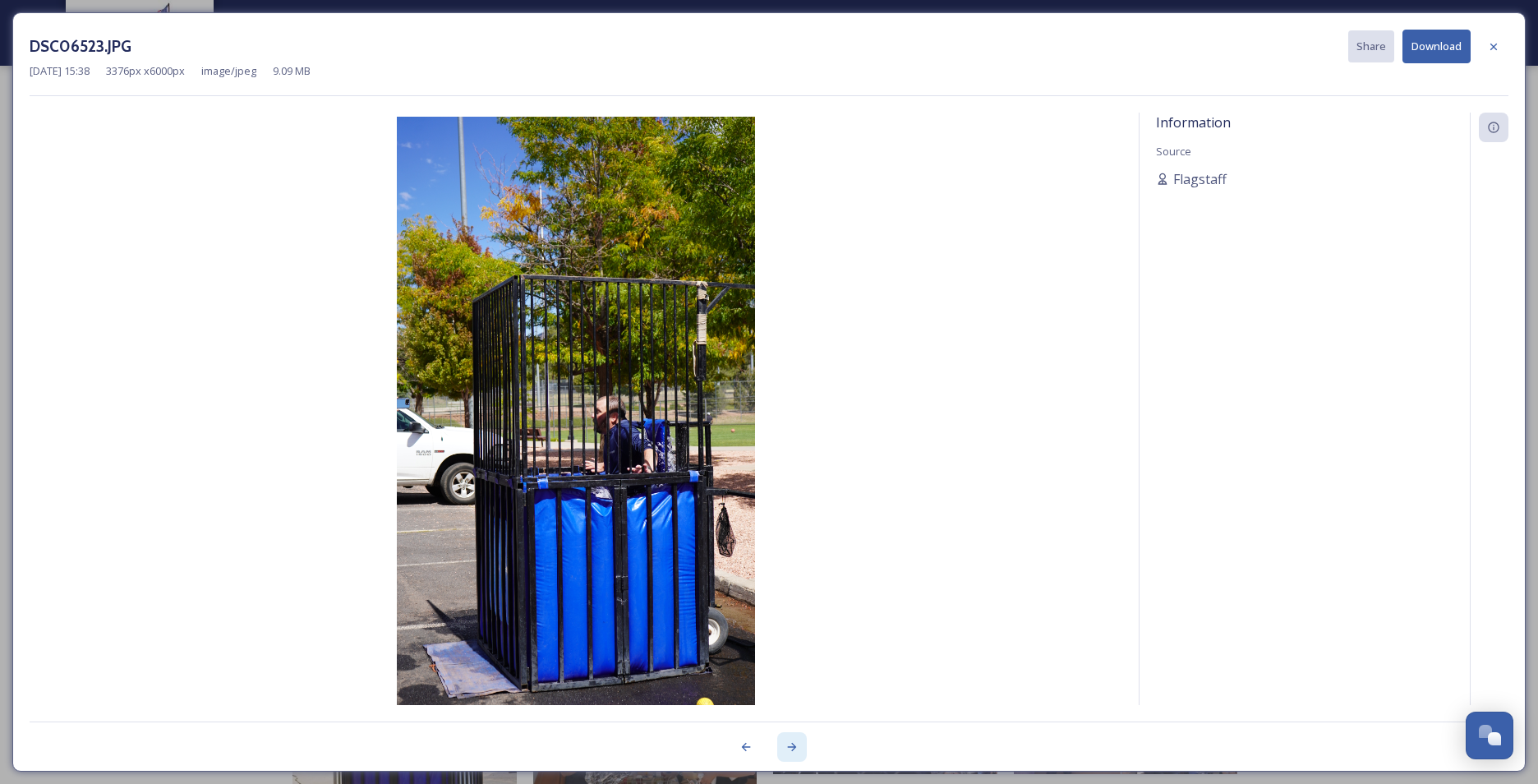
click at [791, 605] on icon at bounding box center [792, 747] width 13 height 13
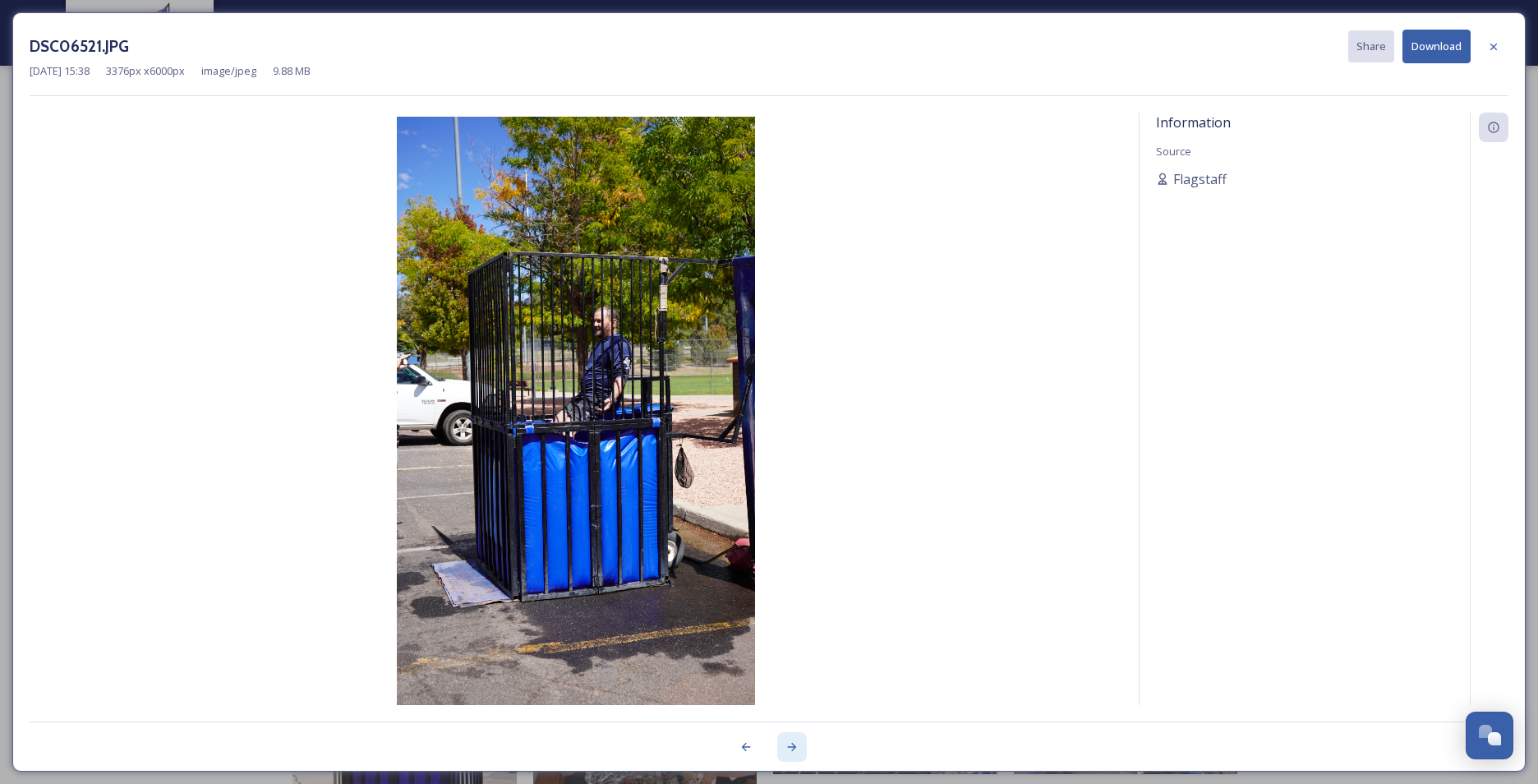
click at [793, 605] on icon at bounding box center [792, 747] width 13 height 13
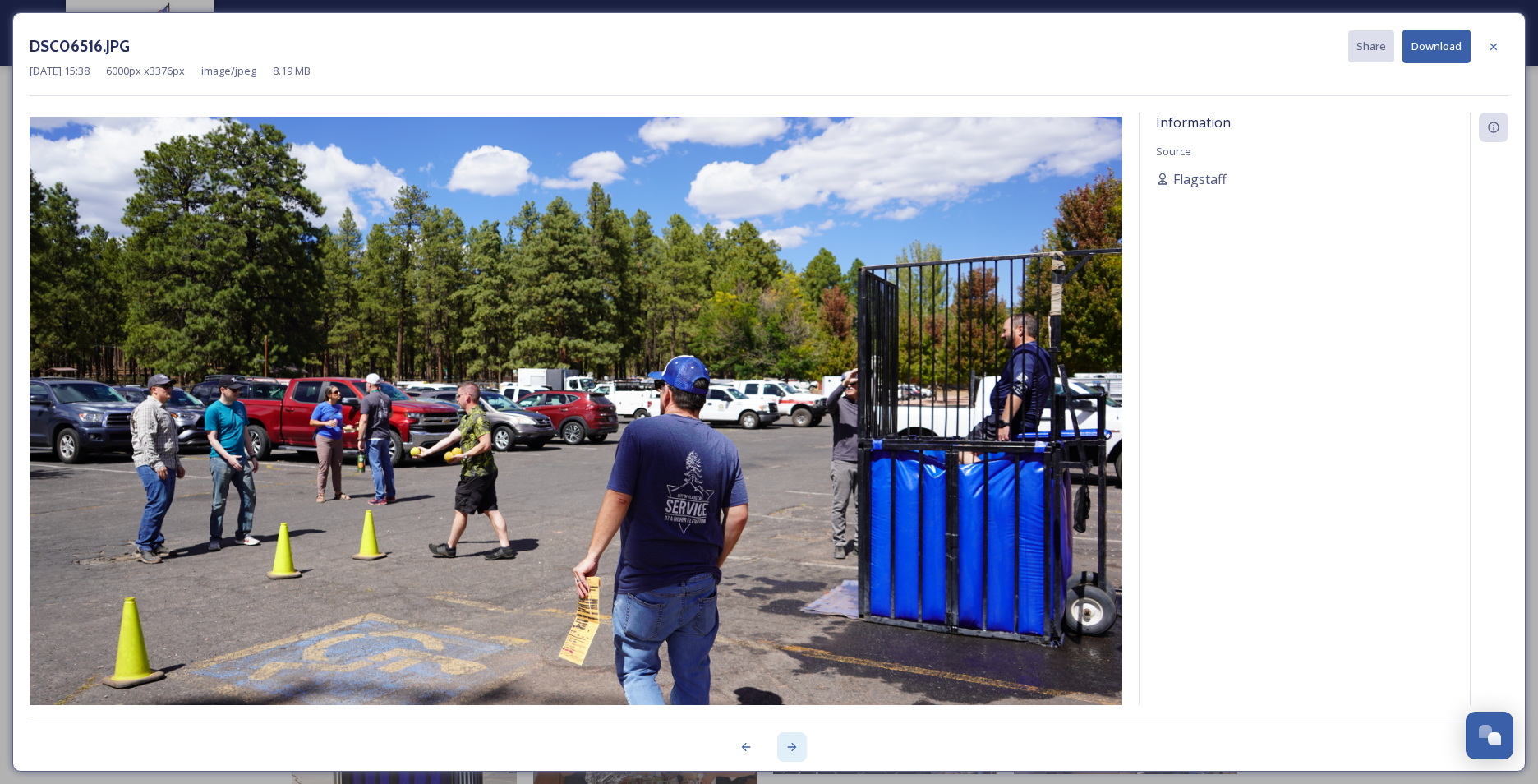
click at [800, 605] on div at bounding box center [792, 747] width 30 height 30
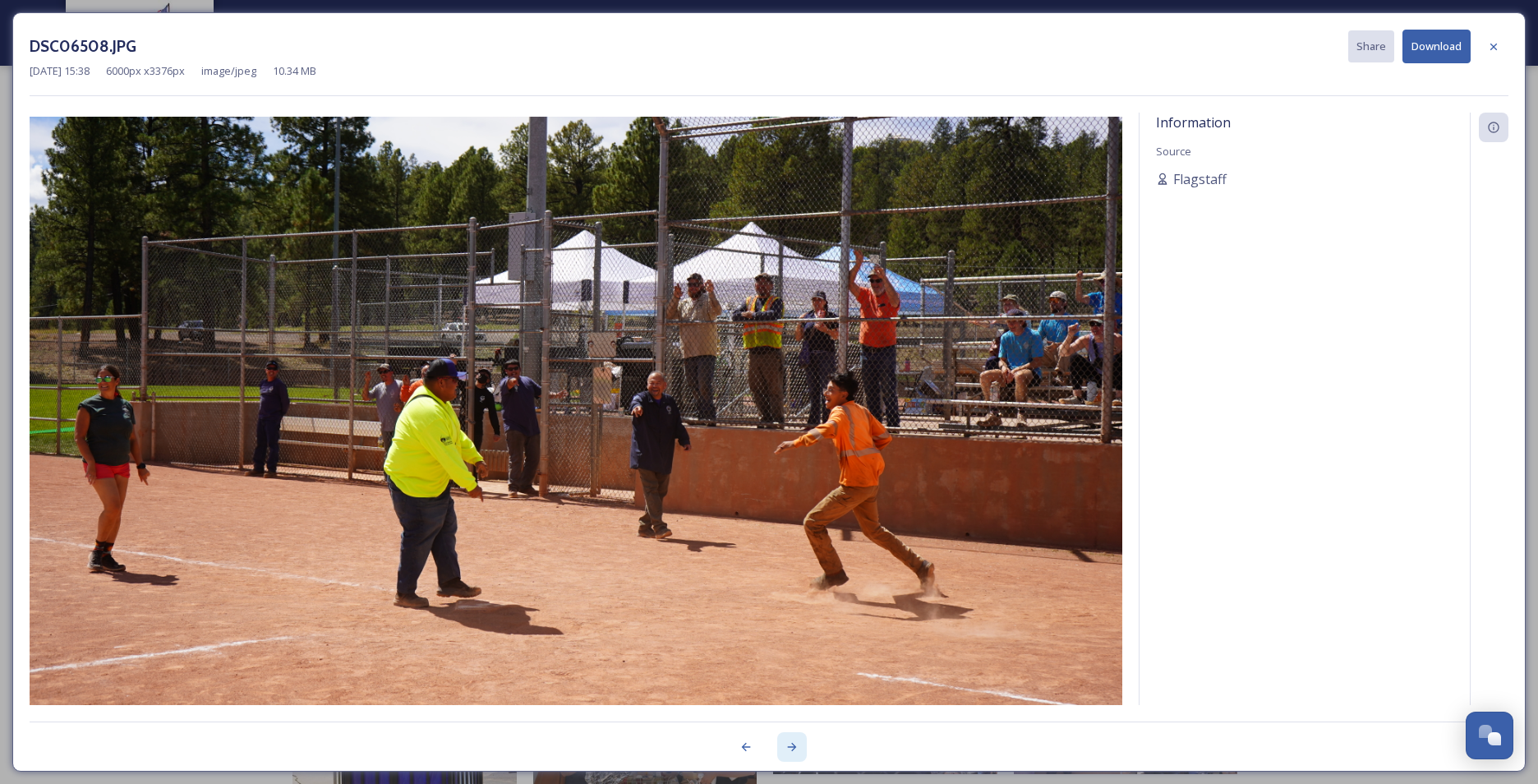
click at [800, 605] on div at bounding box center [792, 747] width 30 height 30
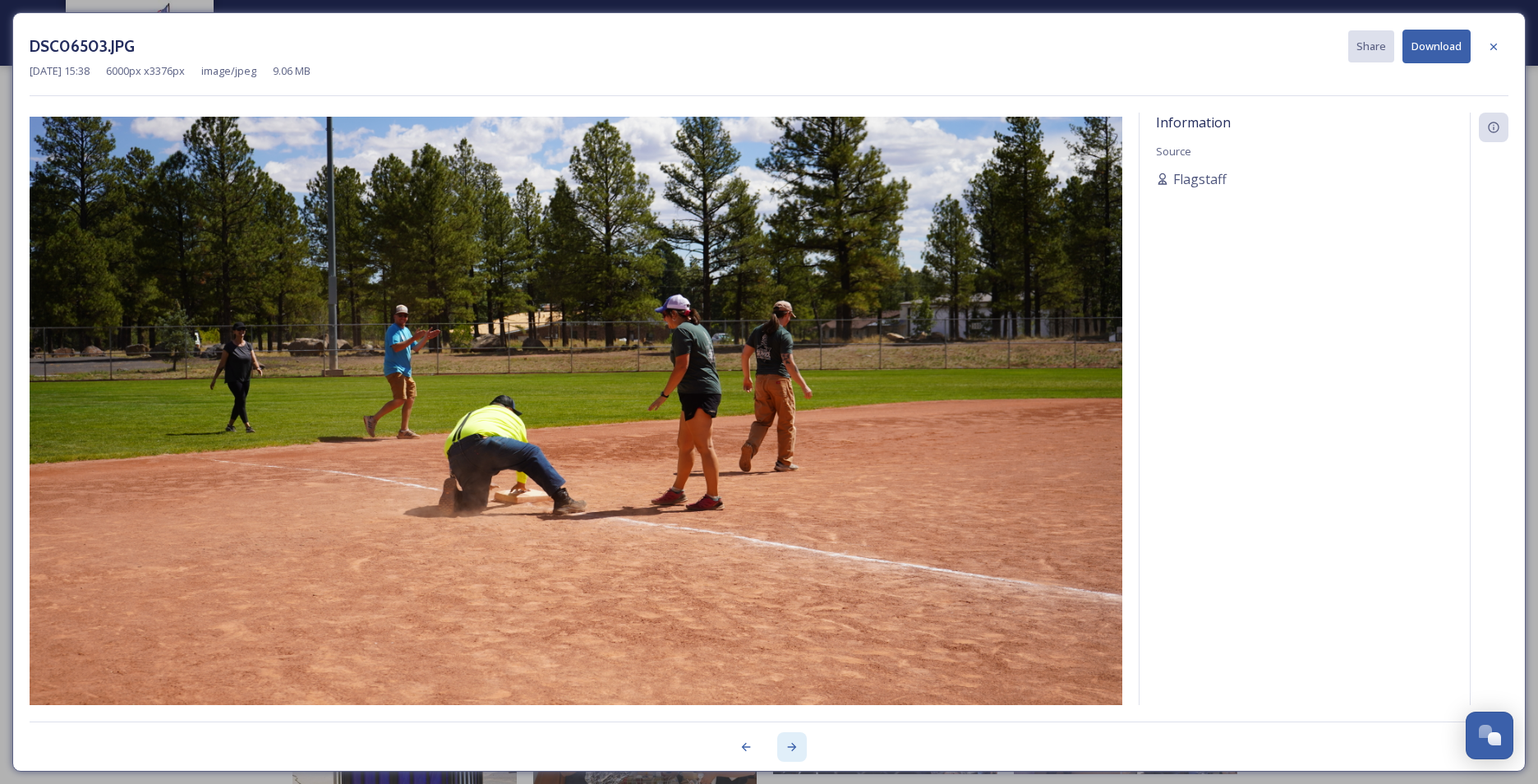
click at [800, 605] on div at bounding box center [792, 747] width 30 height 30
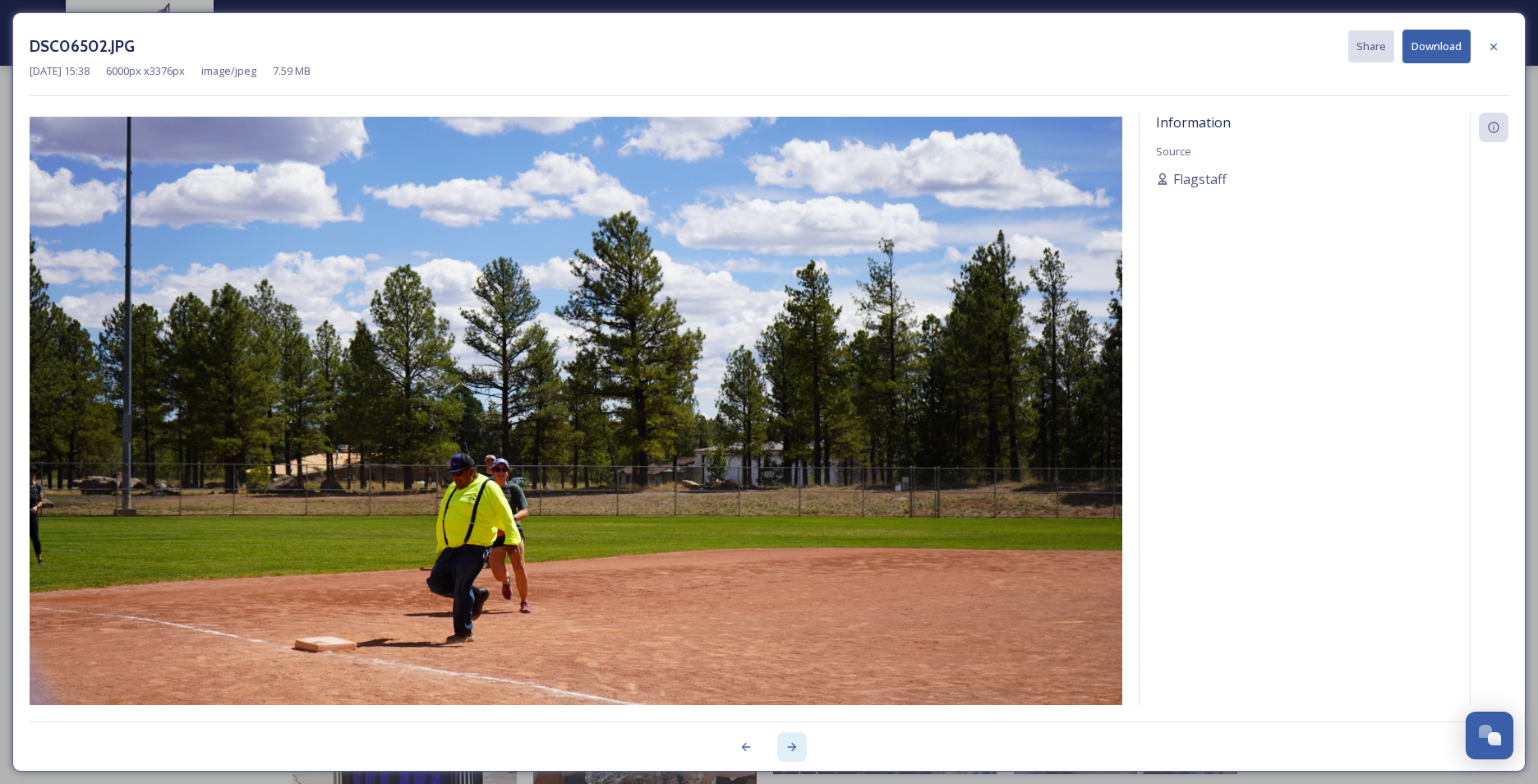
click at [800, 605] on div at bounding box center [792, 747] width 30 height 30
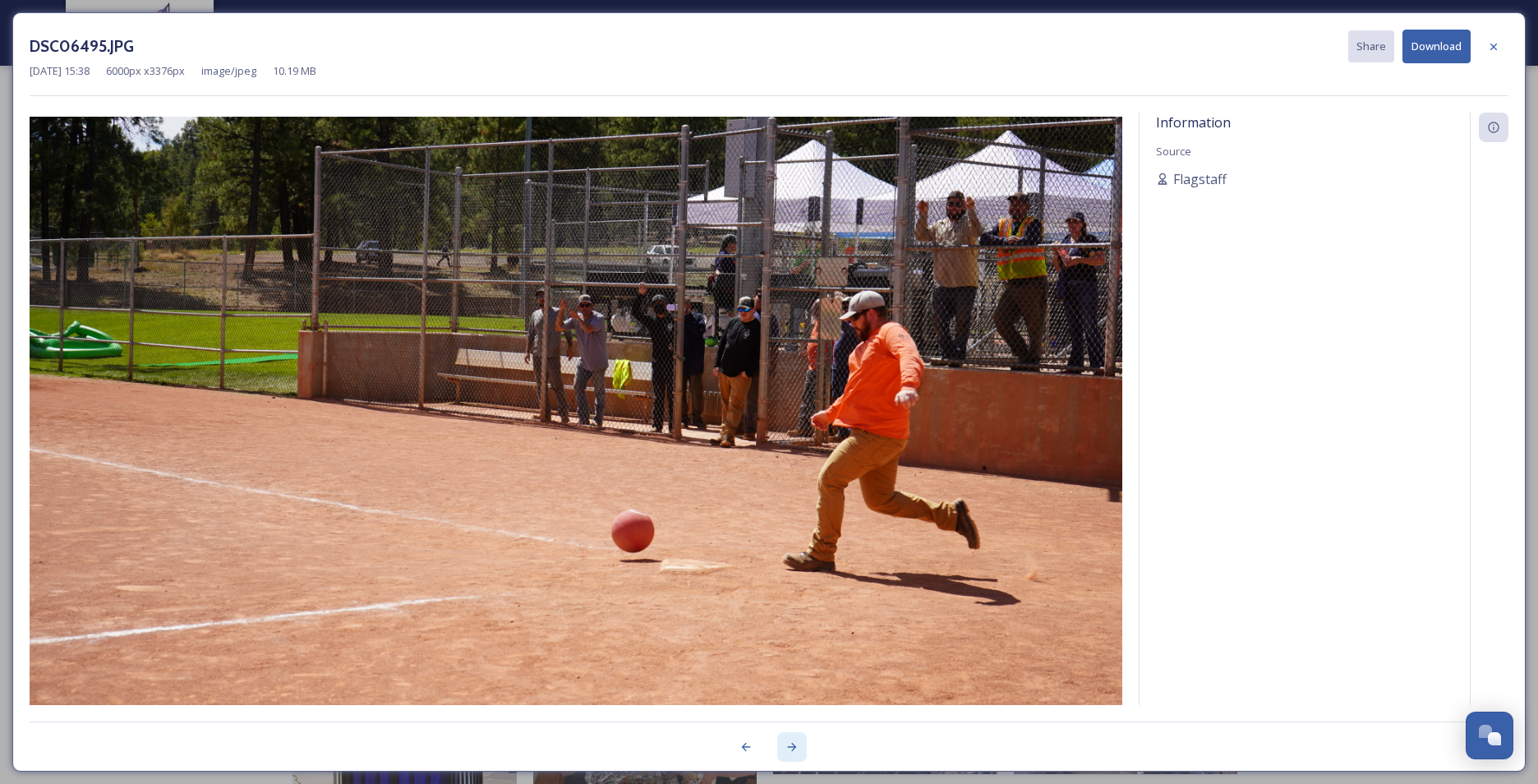
click at [800, 605] on div at bounding box center [792, 747] width 30 height 30
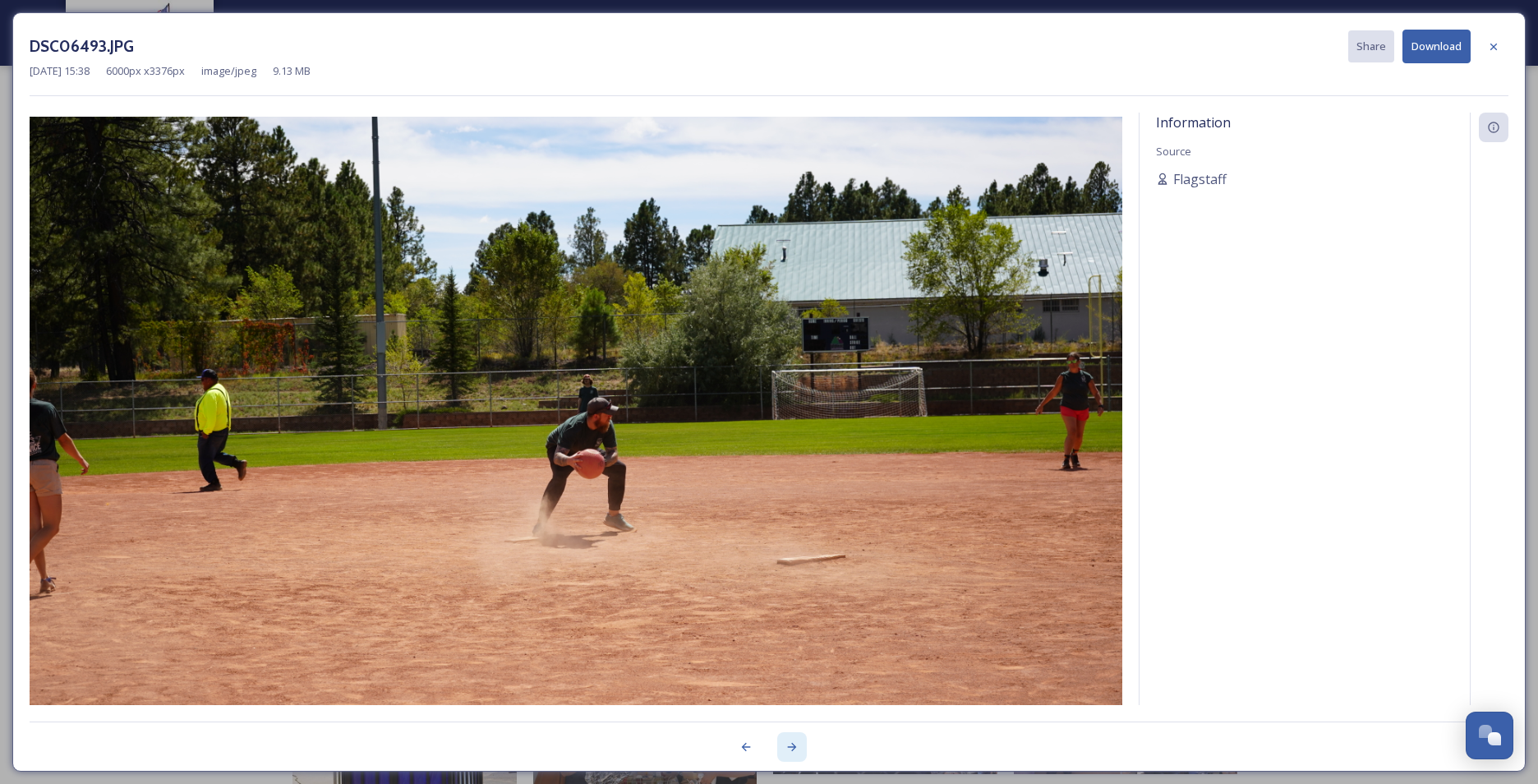
click at [800, 605] on div at bounding box center [792, 747] width 30 height 30
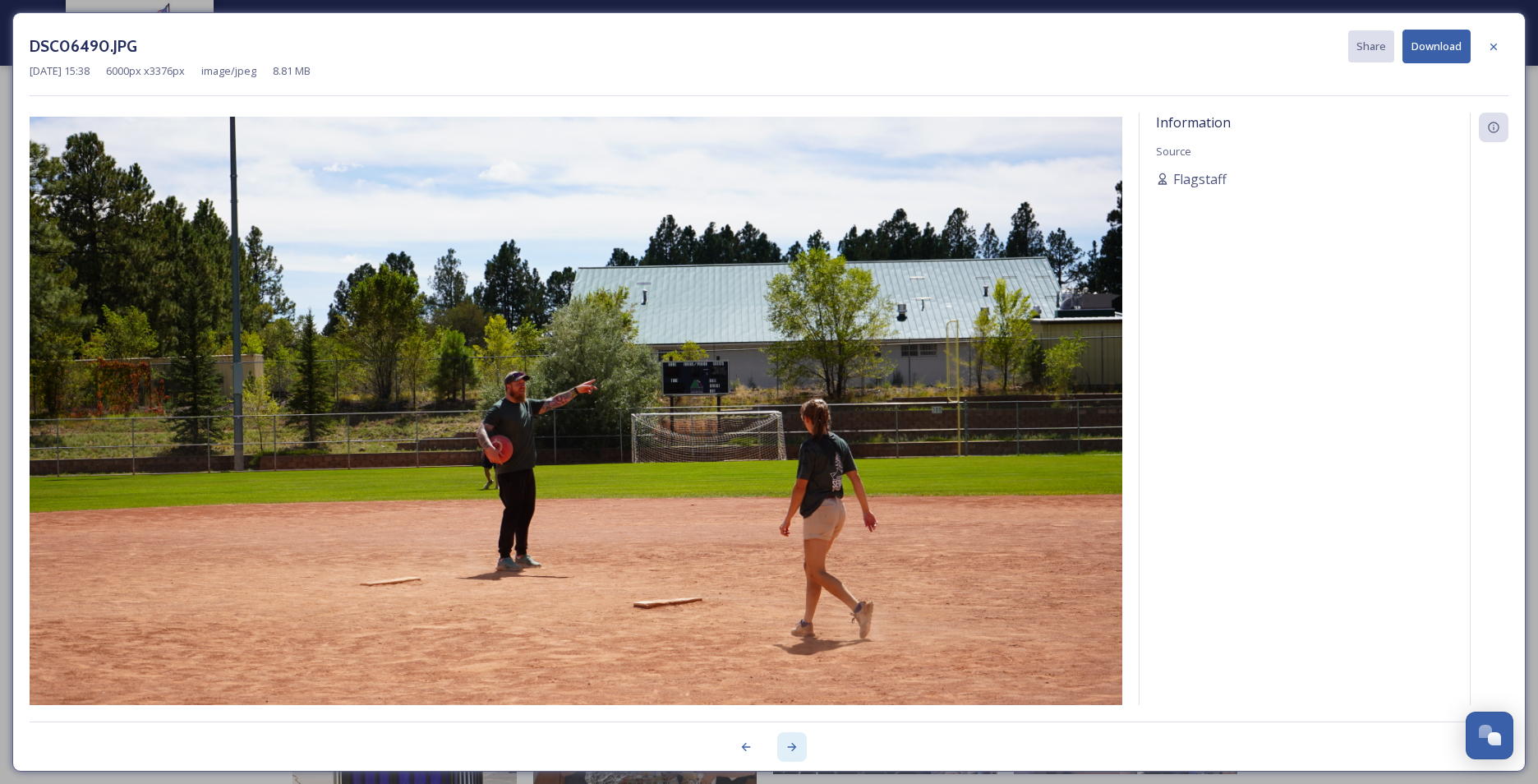
click at [800, 605] on div at bounding box center [792, 747] width 30 height 30
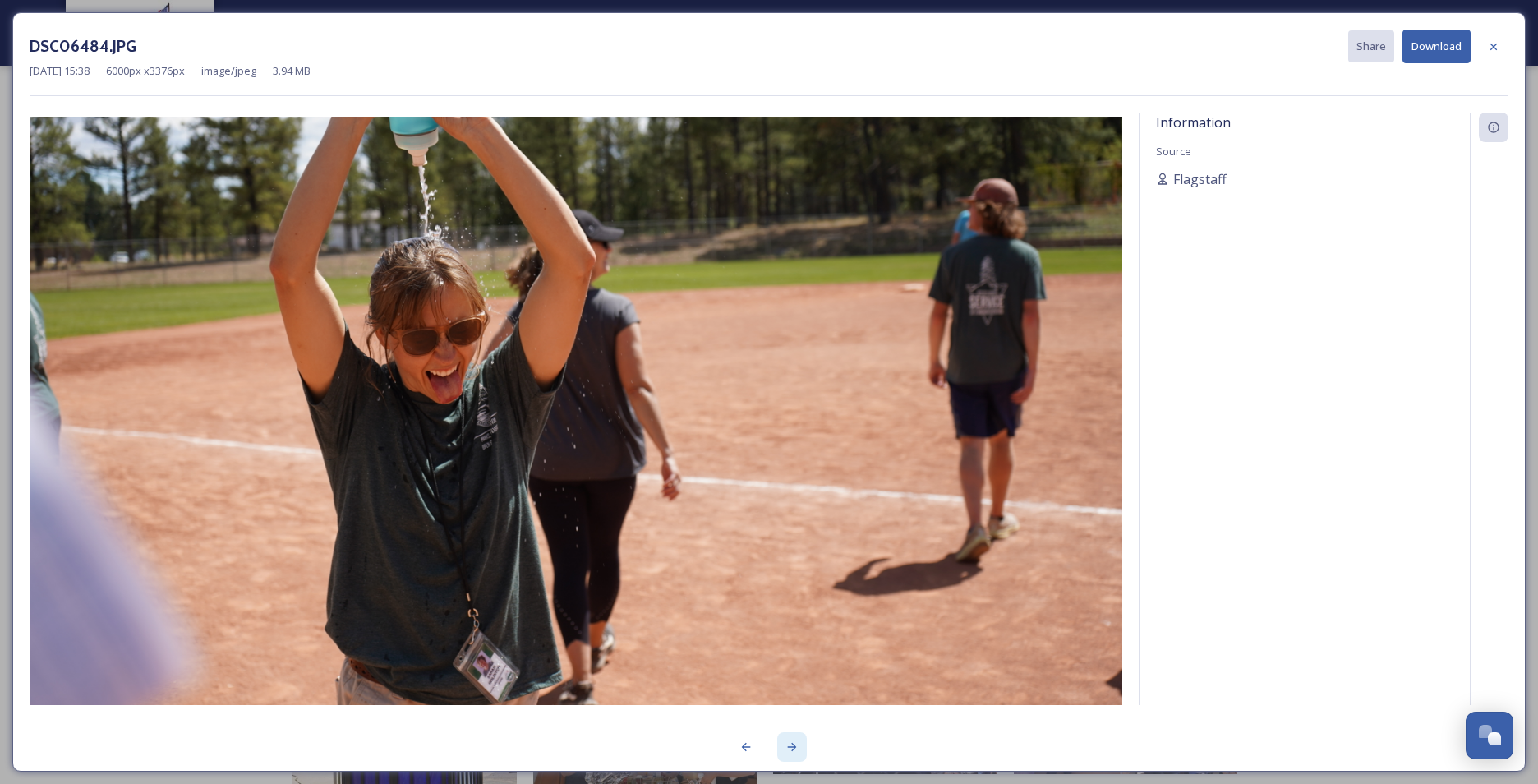
click at [800, 605] on div at bounding box center [792, 747] width 30 height 30
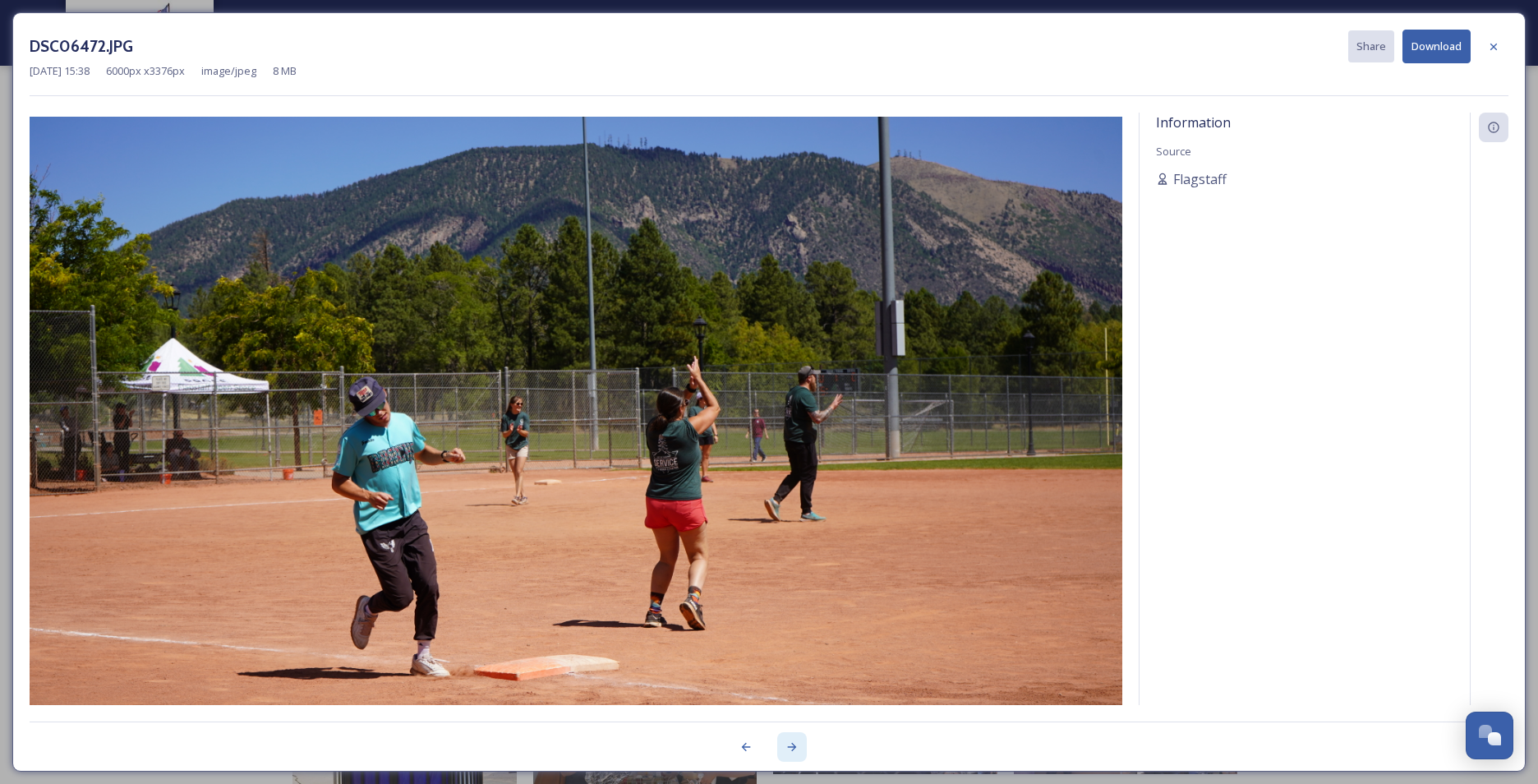
click at [800, 605] on div at bounding box center [792, 747] width 30 height 30
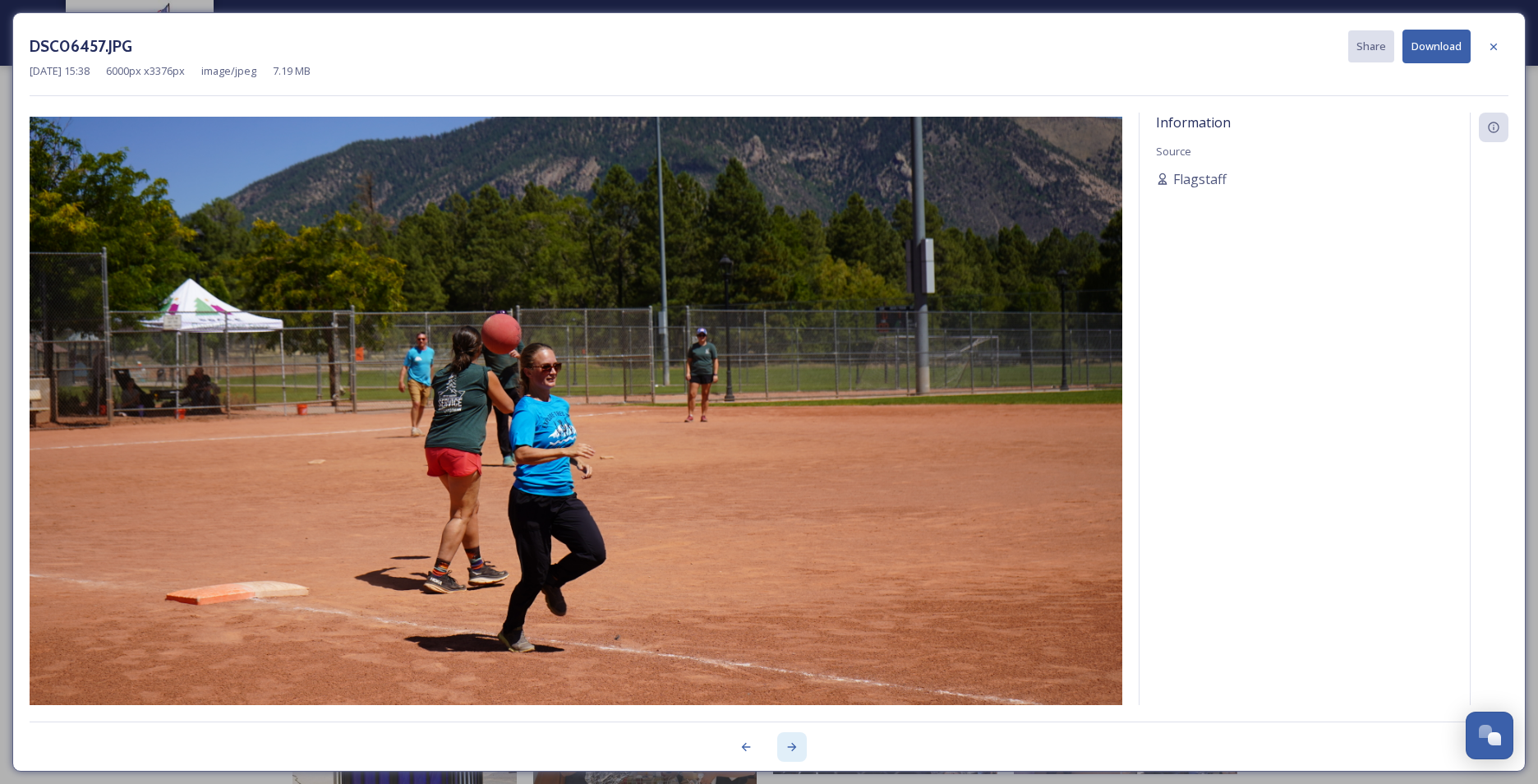
click at [800, 605] on div at bounding box center [792, 747] width 30 height 30
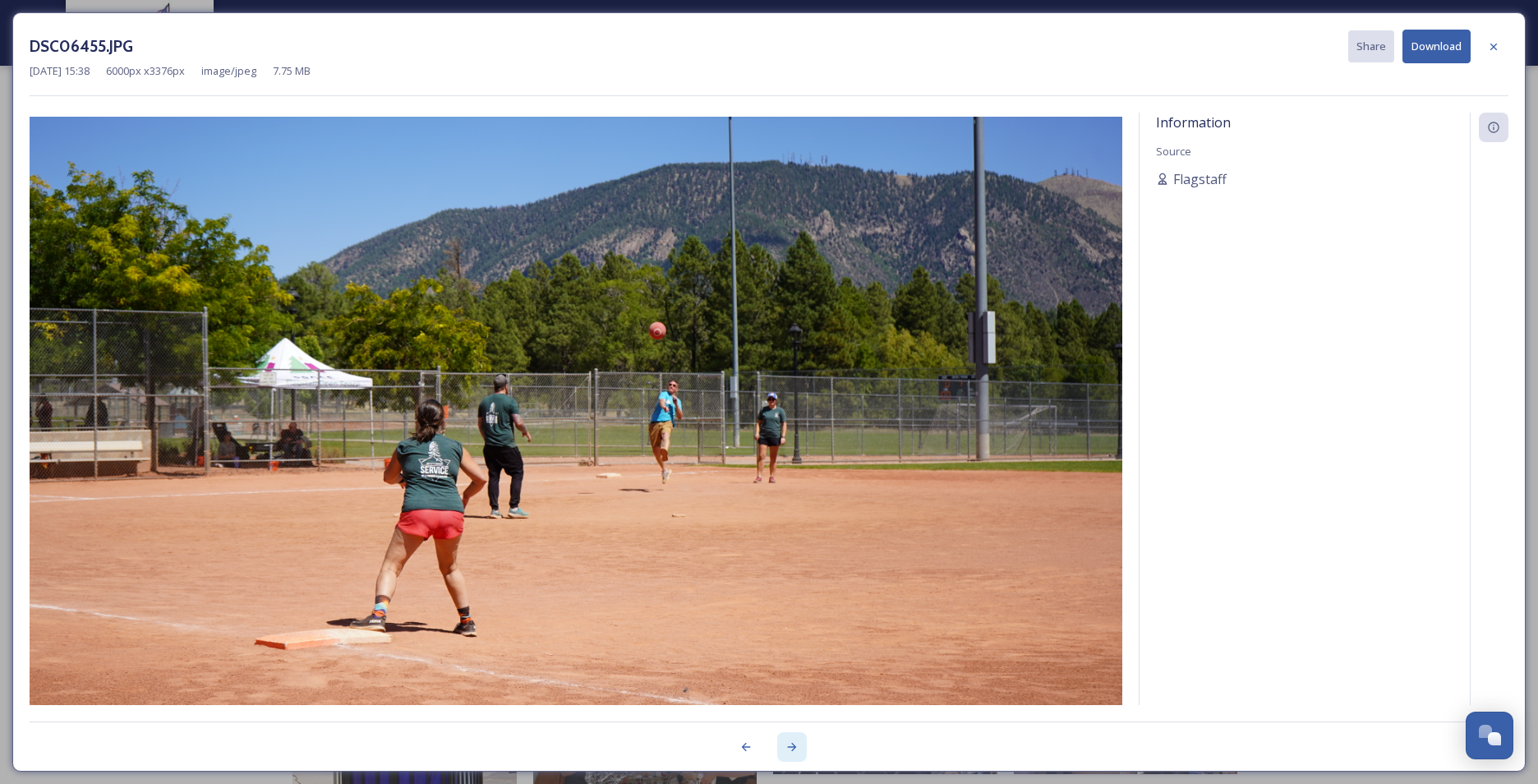
click at [800, 605] on div at bounding box center [792, 747] width 30 height 30
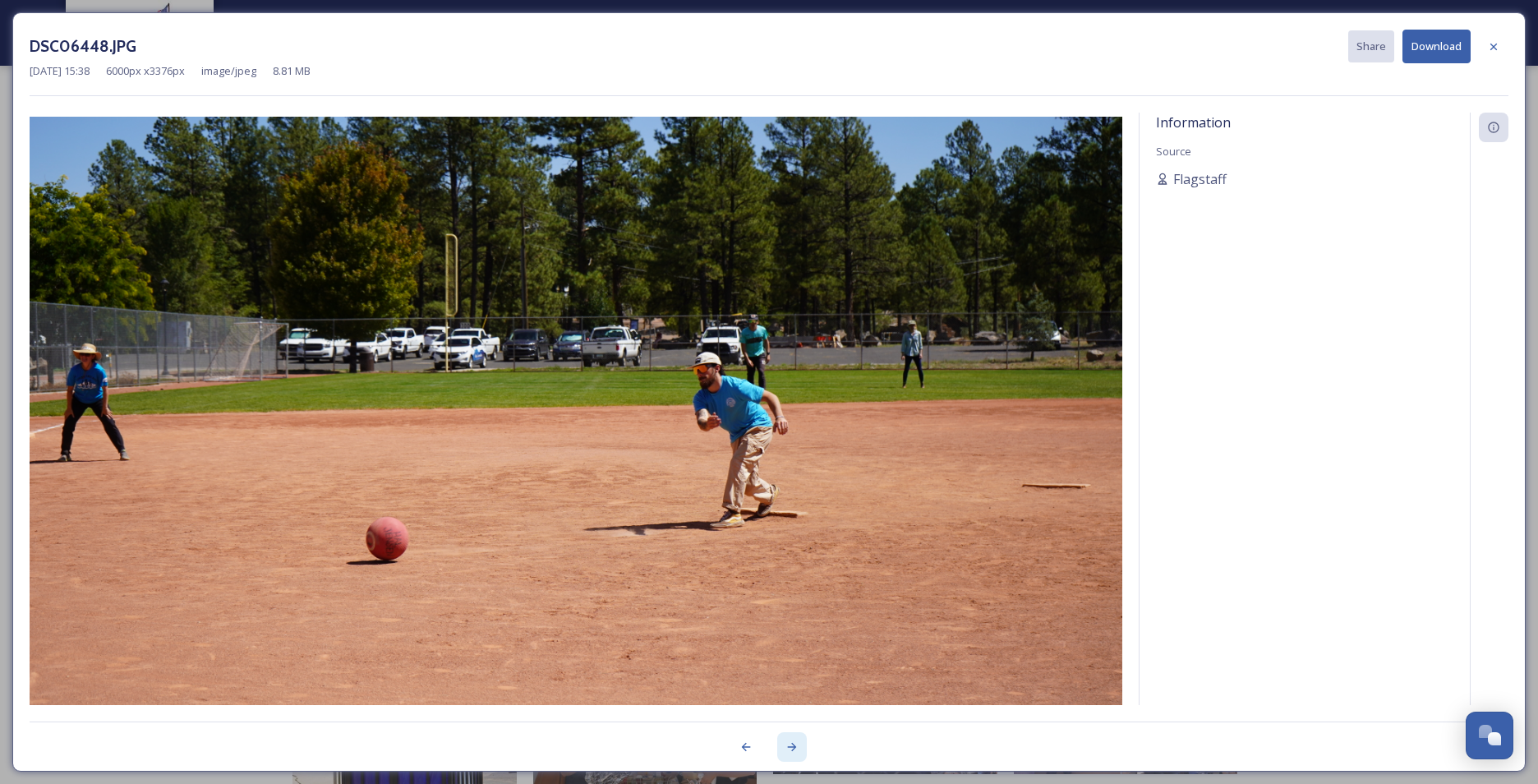
click at [800, 605] on div at bounding box center [792, 747] width 30 height 30
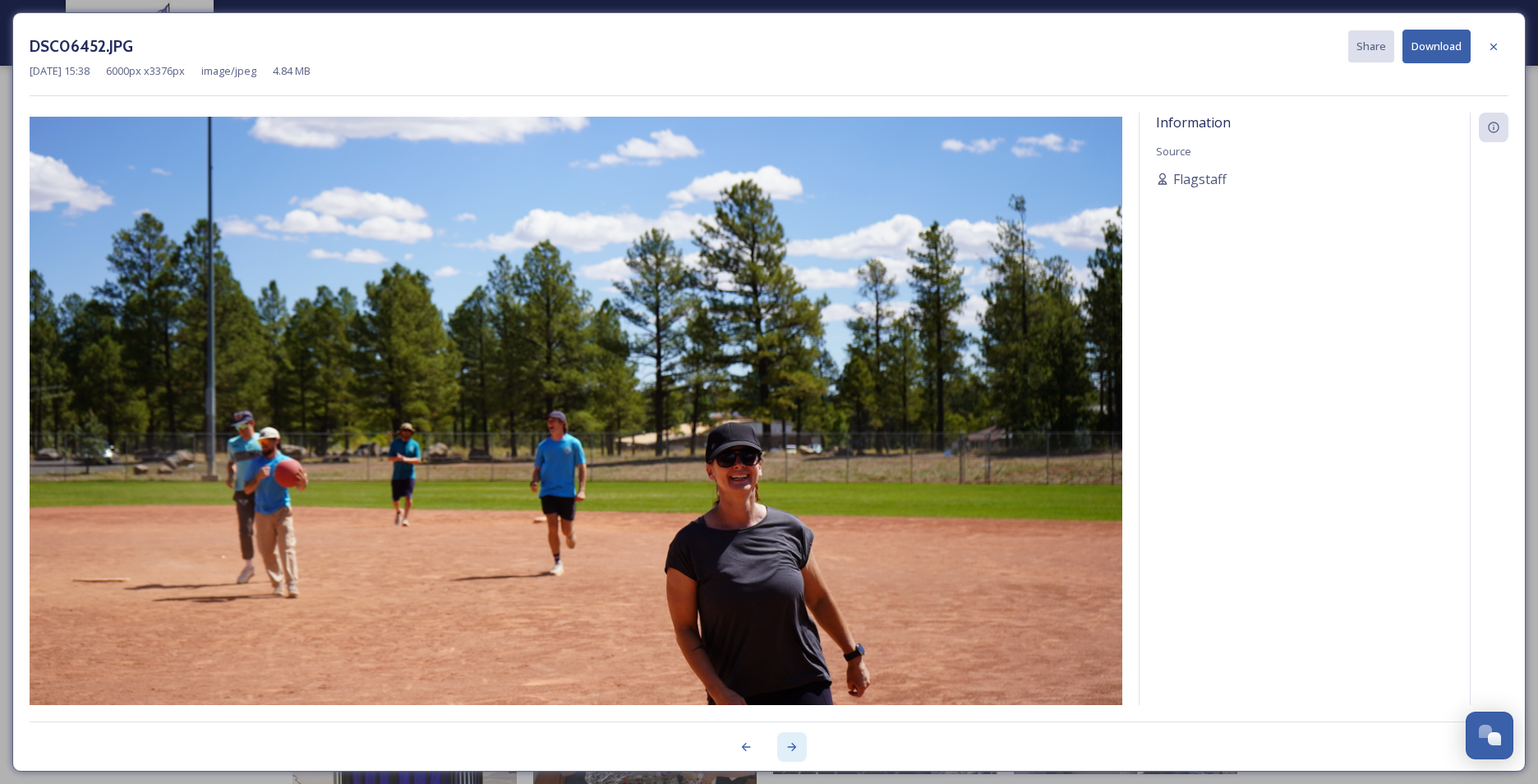
click at [800, 605] on div at bounding box center [792, 747] width 30 height 30
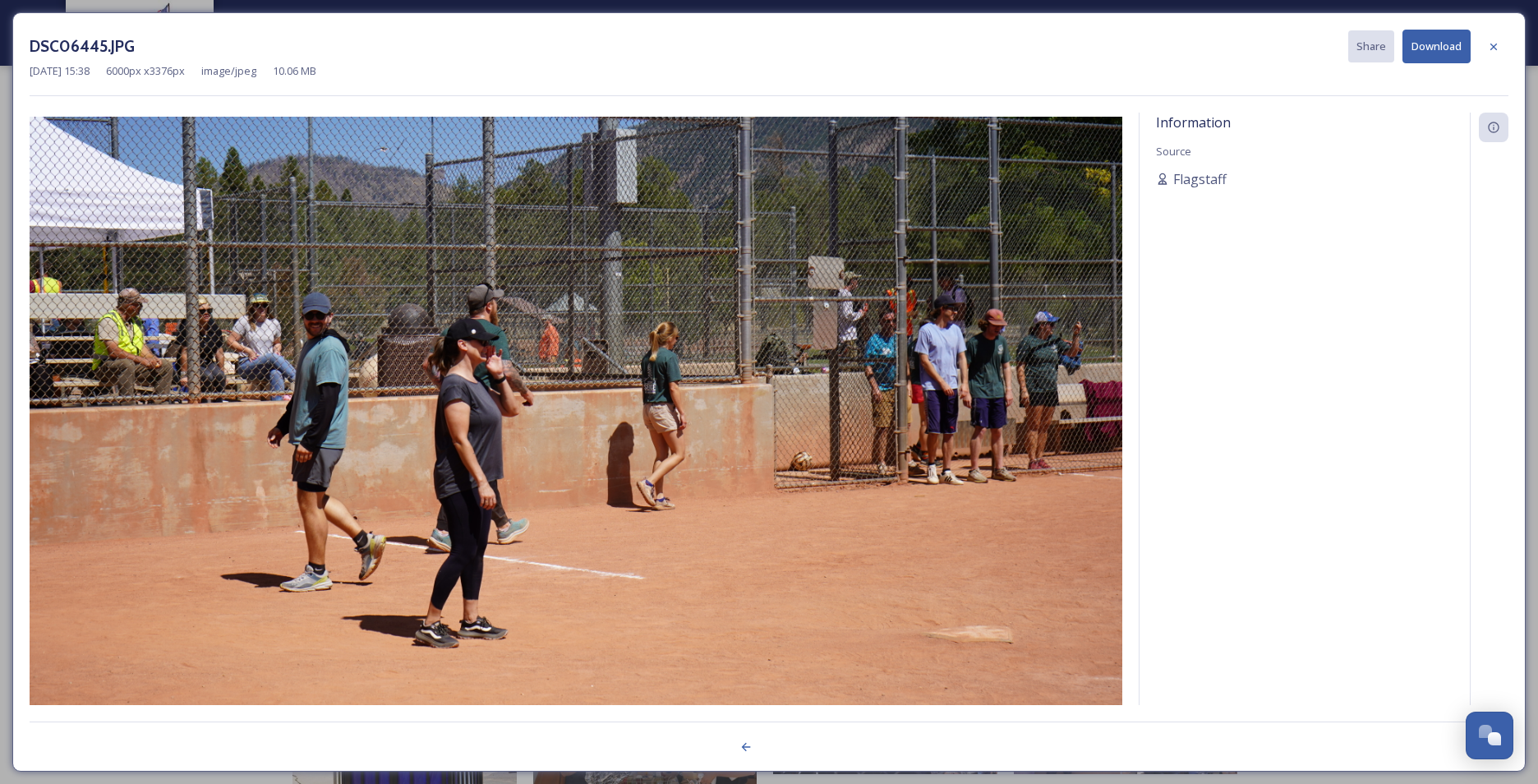
click at [800, 605] on div at bounding box center [769, 738] width 1480 height 33
click at [1222, 48] on icon at bounding box center [1494, 46] width 13 height 13
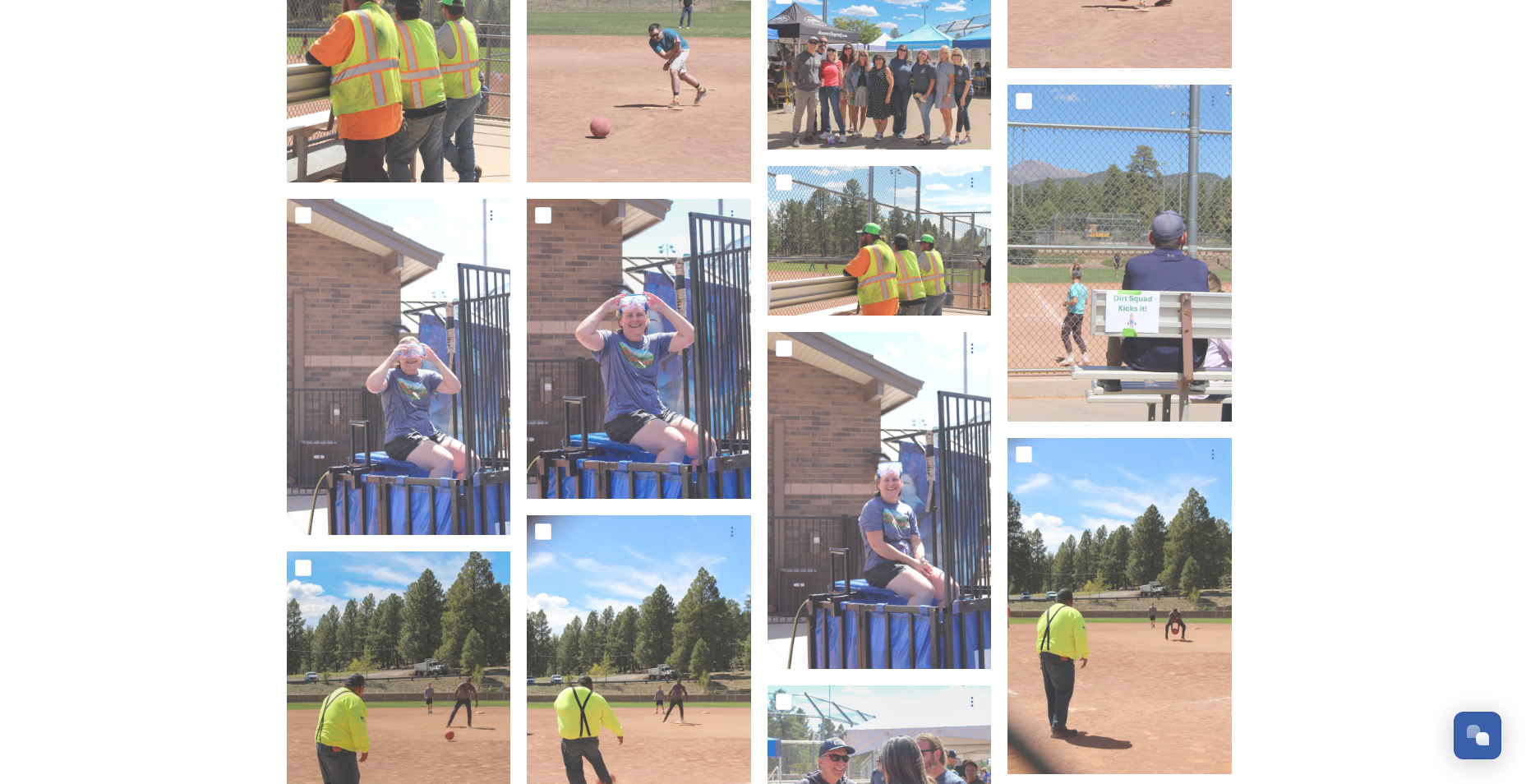
scroll to position [5637, 0]
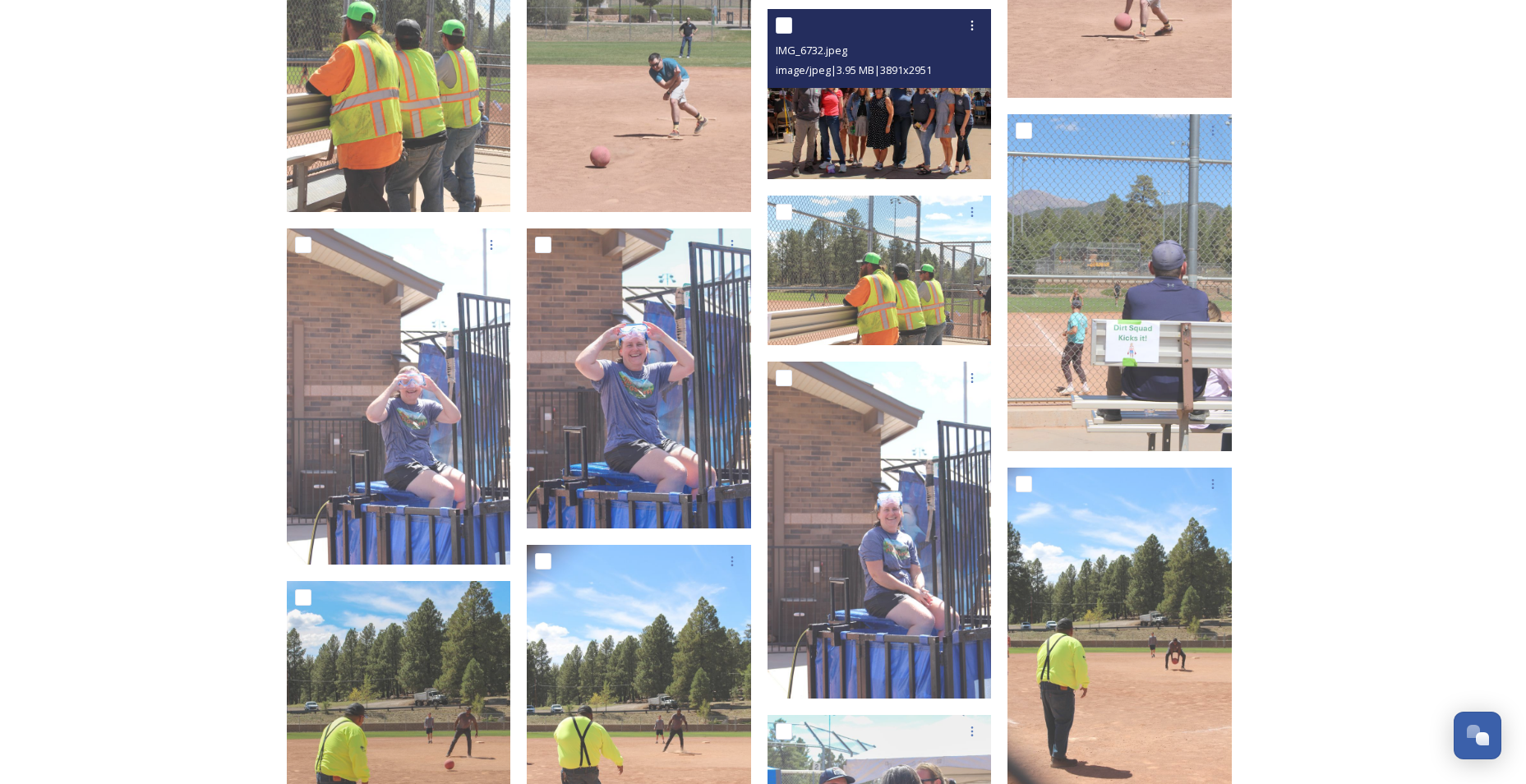
click at [919, 105] on img at bounding box center [879, 93] width 224 height 170
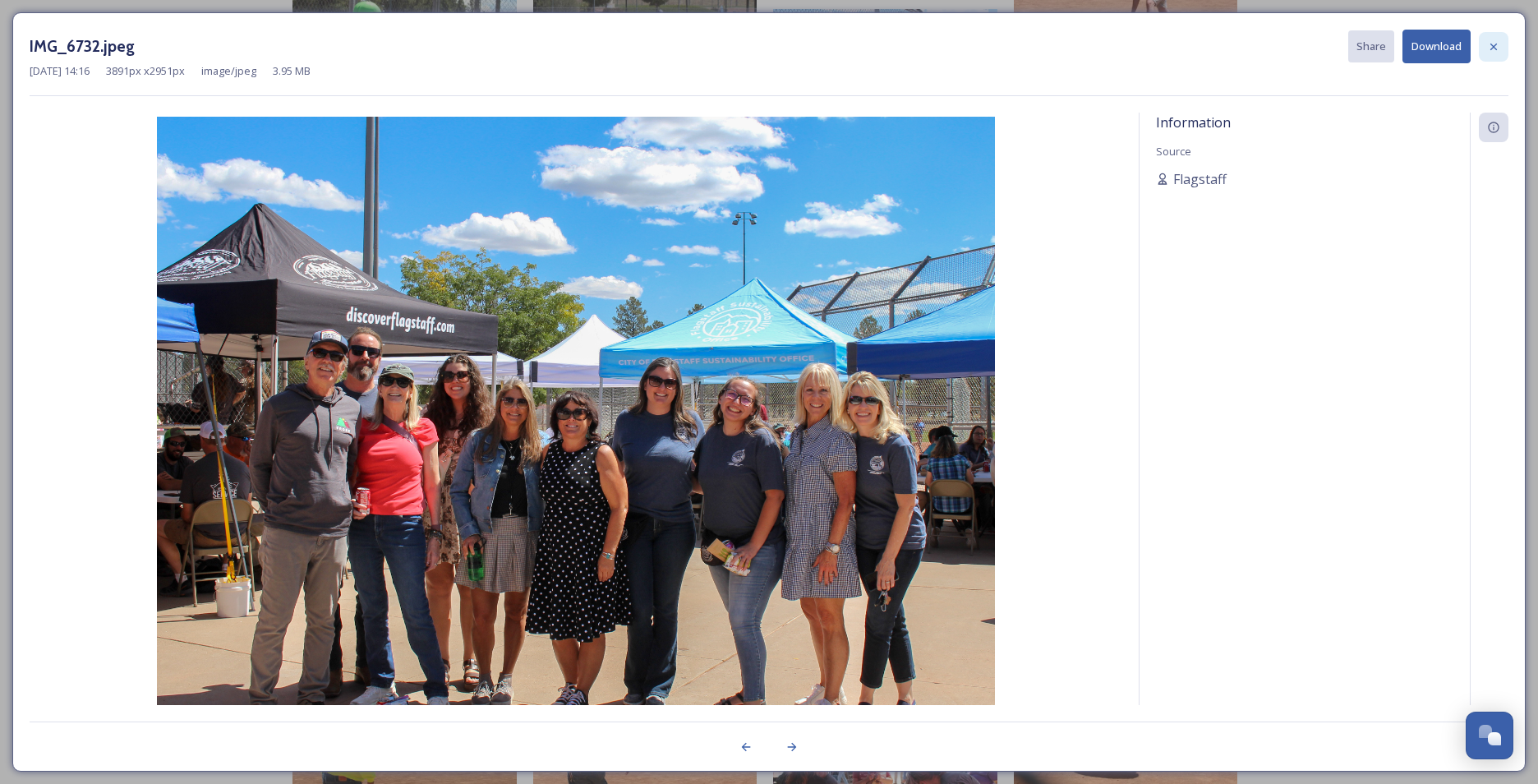
click at [1222, 51] on icon at bounding box center [1494, 46] width 13 height 13
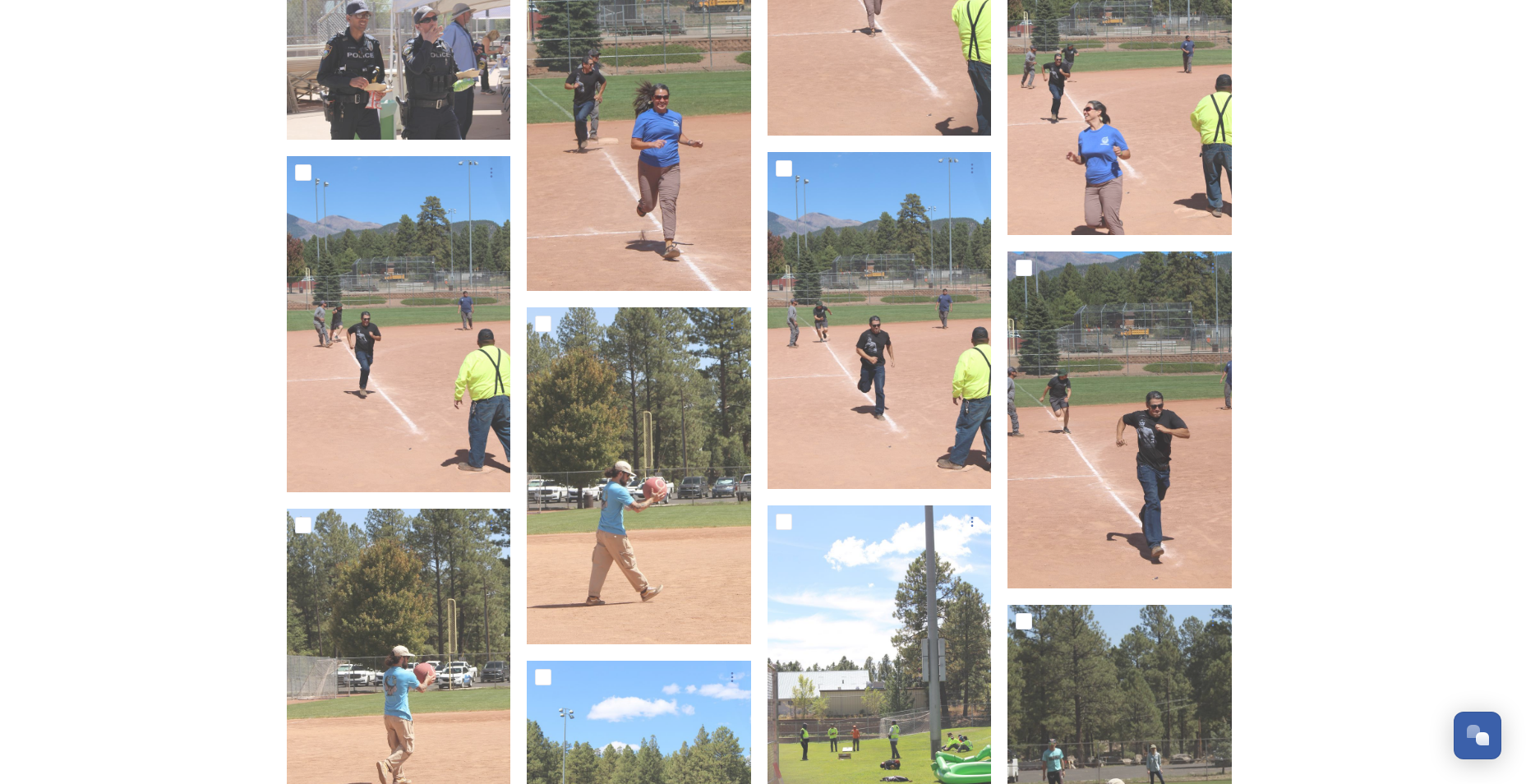
scroll to position [6951, 0]
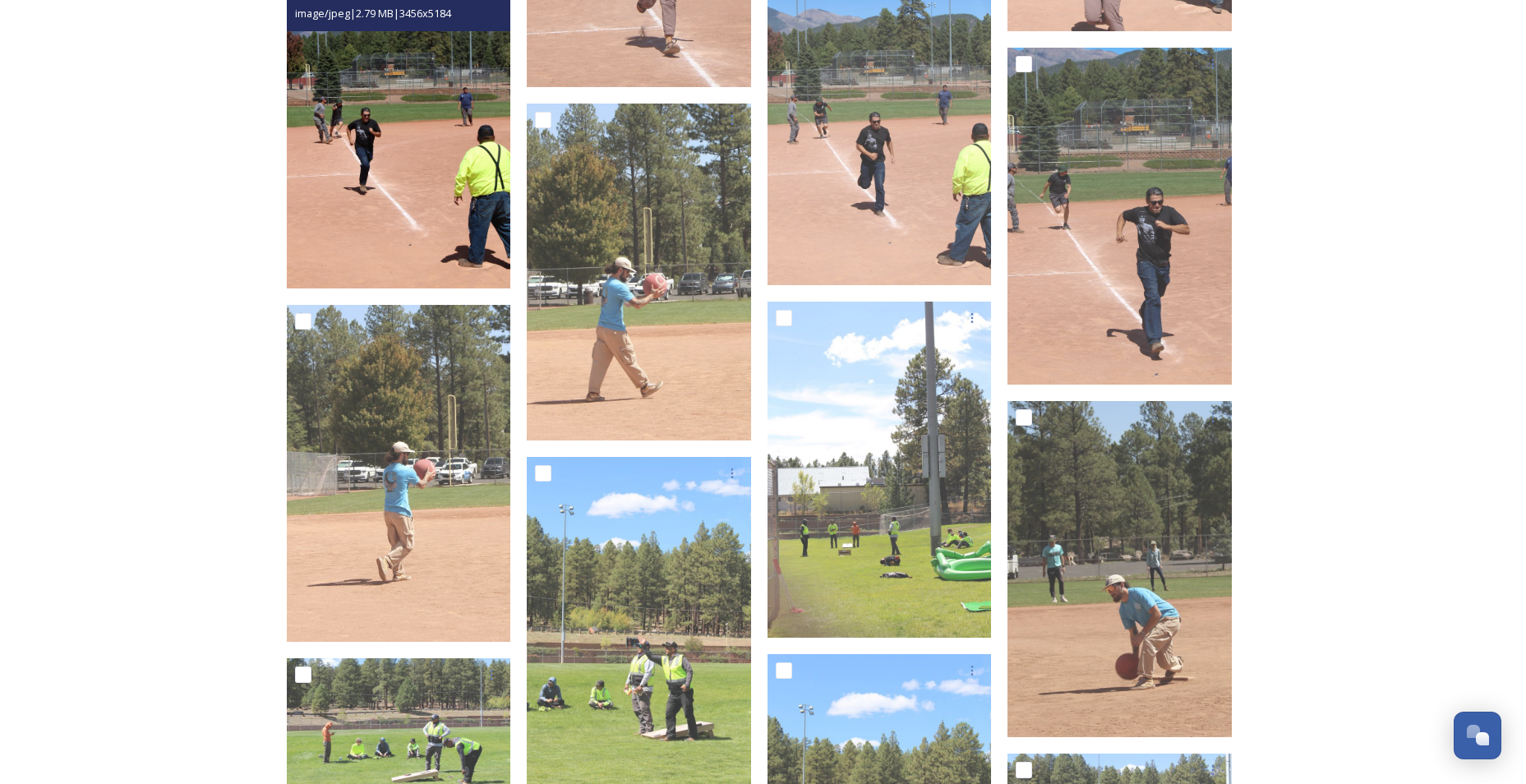
click at [367, 210] on img at bounding box center [398, 120] width 224 height 337
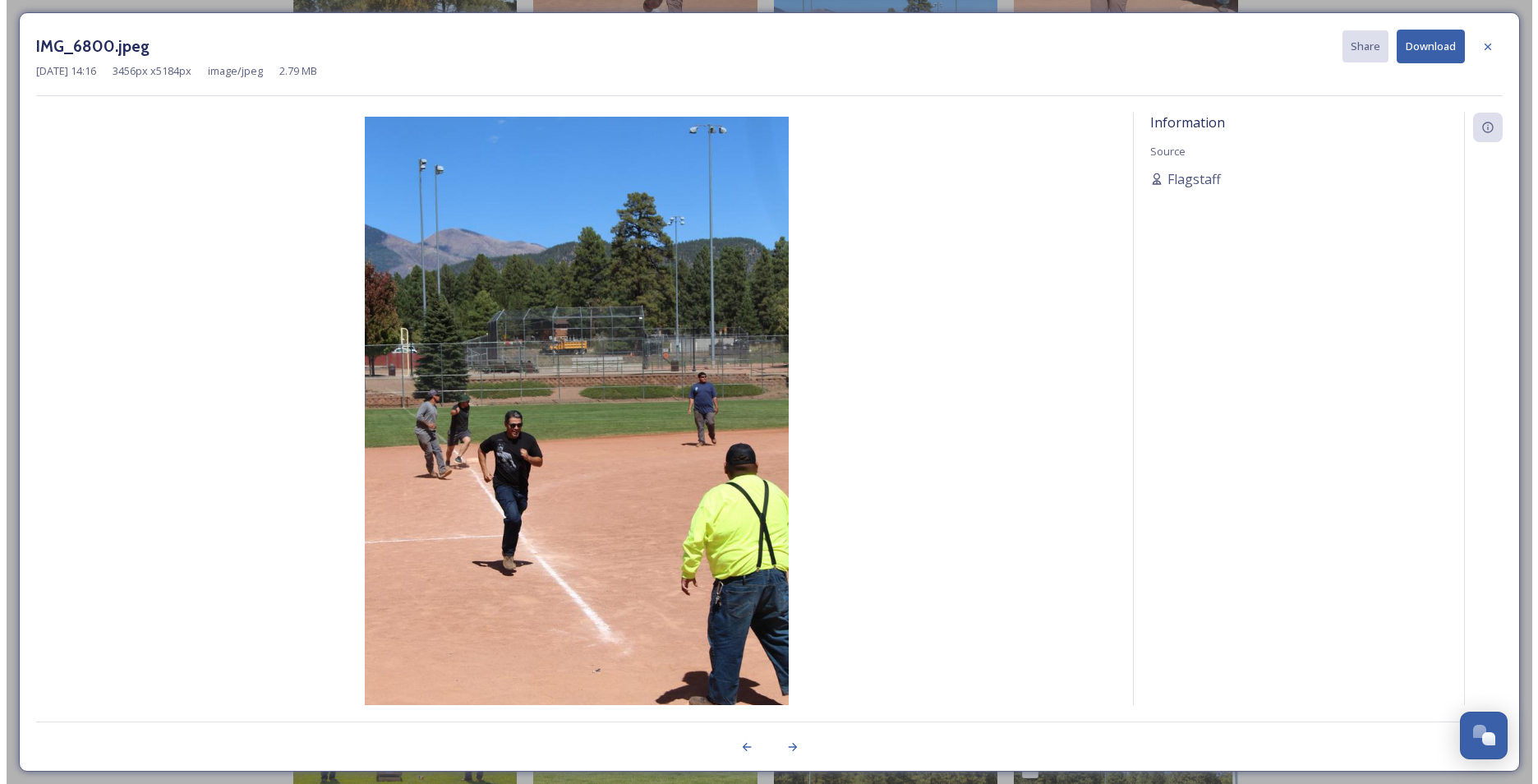
scroll to position [6763, 0]
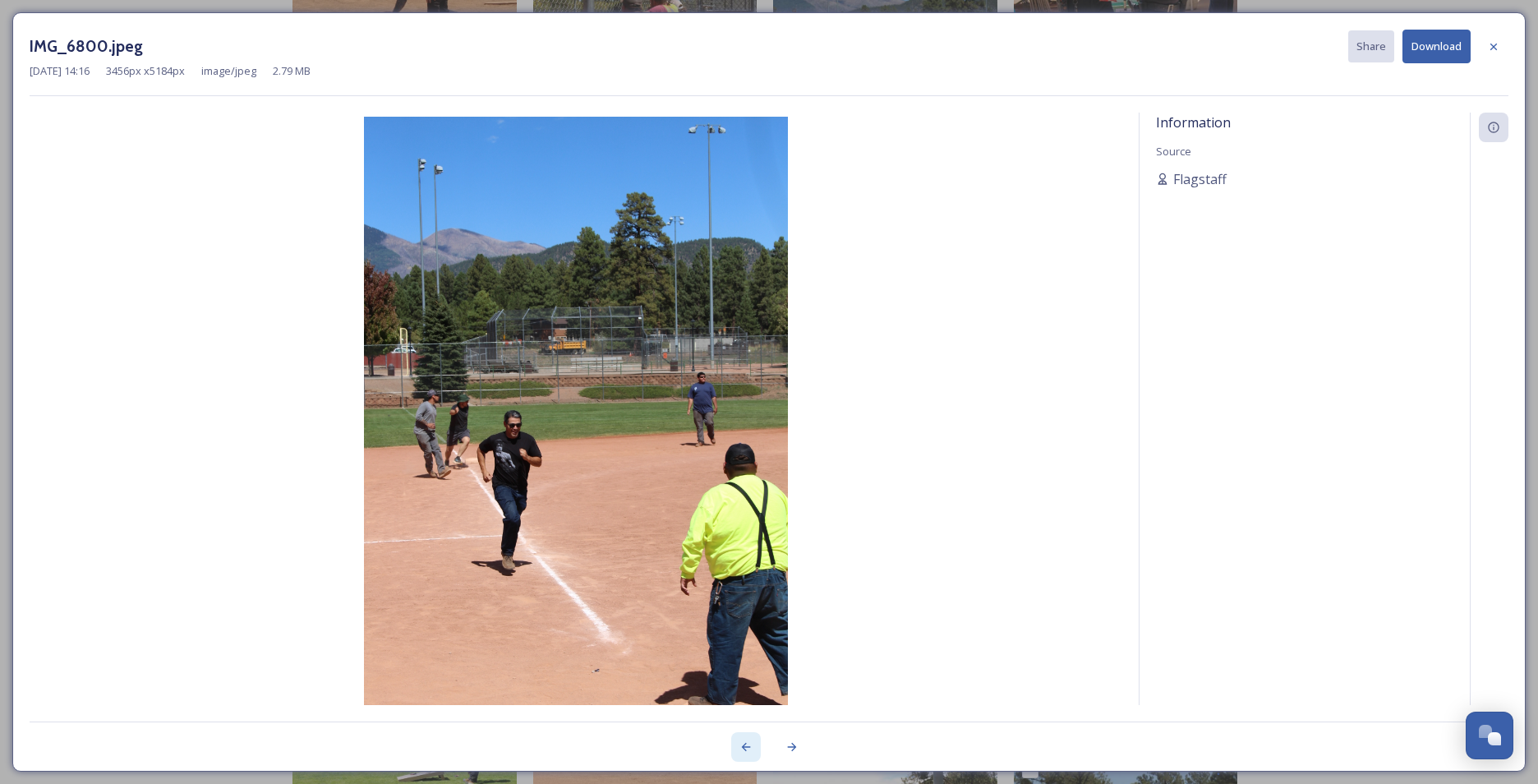
click at [742, 605] on icon at bounding box center [746, 747] width 13 height 13
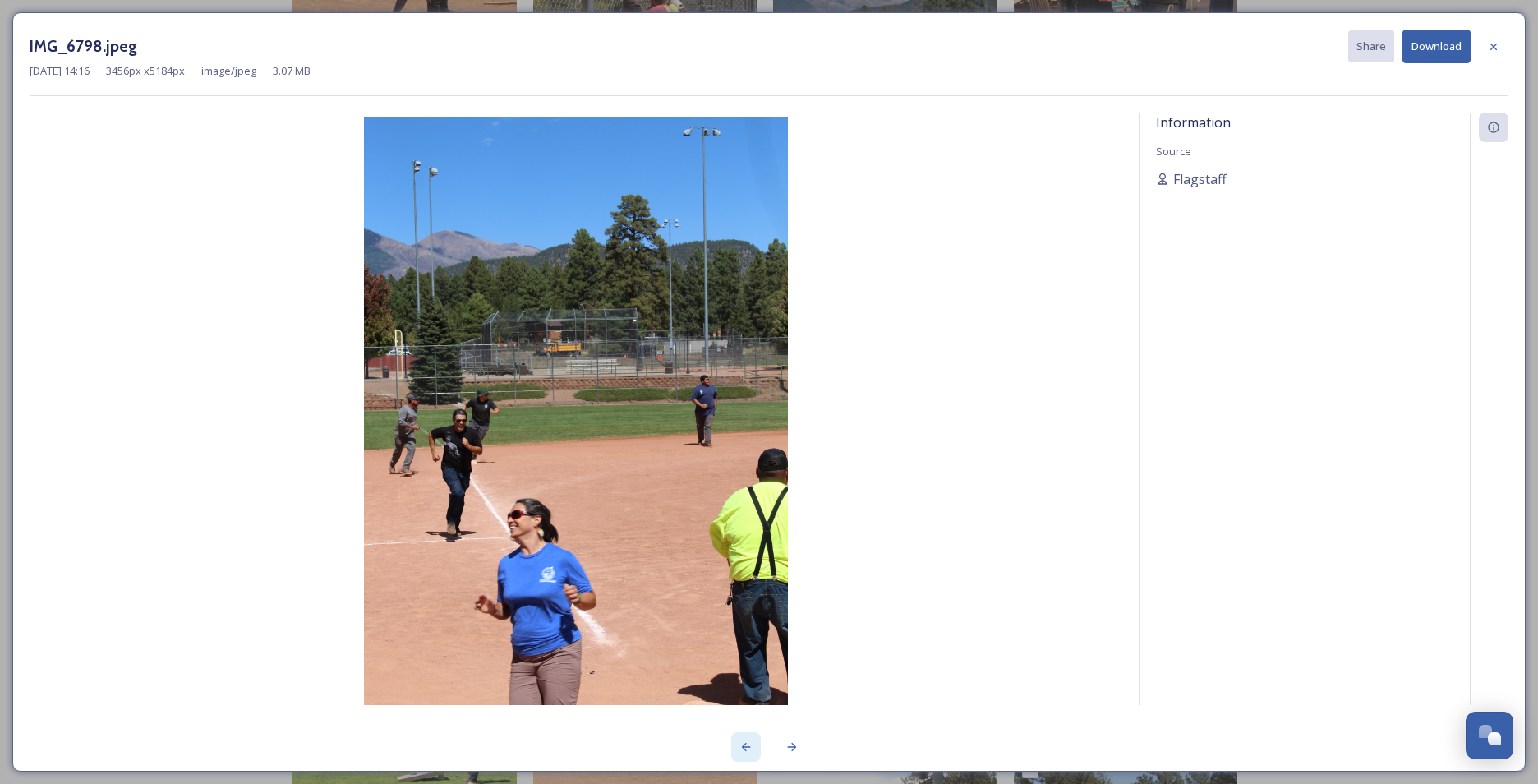
click at [742, 605] on icon at bounding box center [746, 747] width 13 height 13
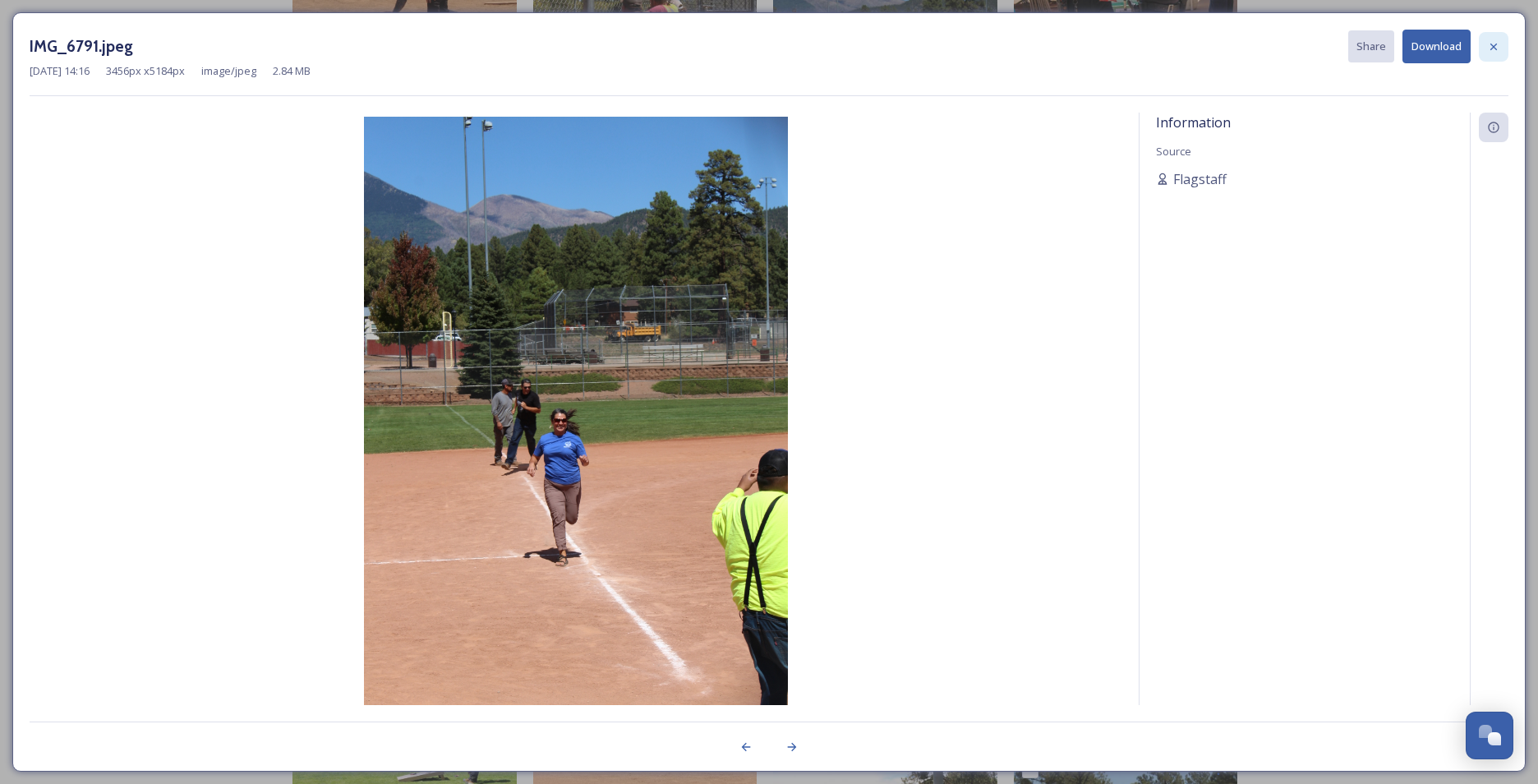
click at [1222, 37] on div at bounding box center [1494, 47] width 30 height 30
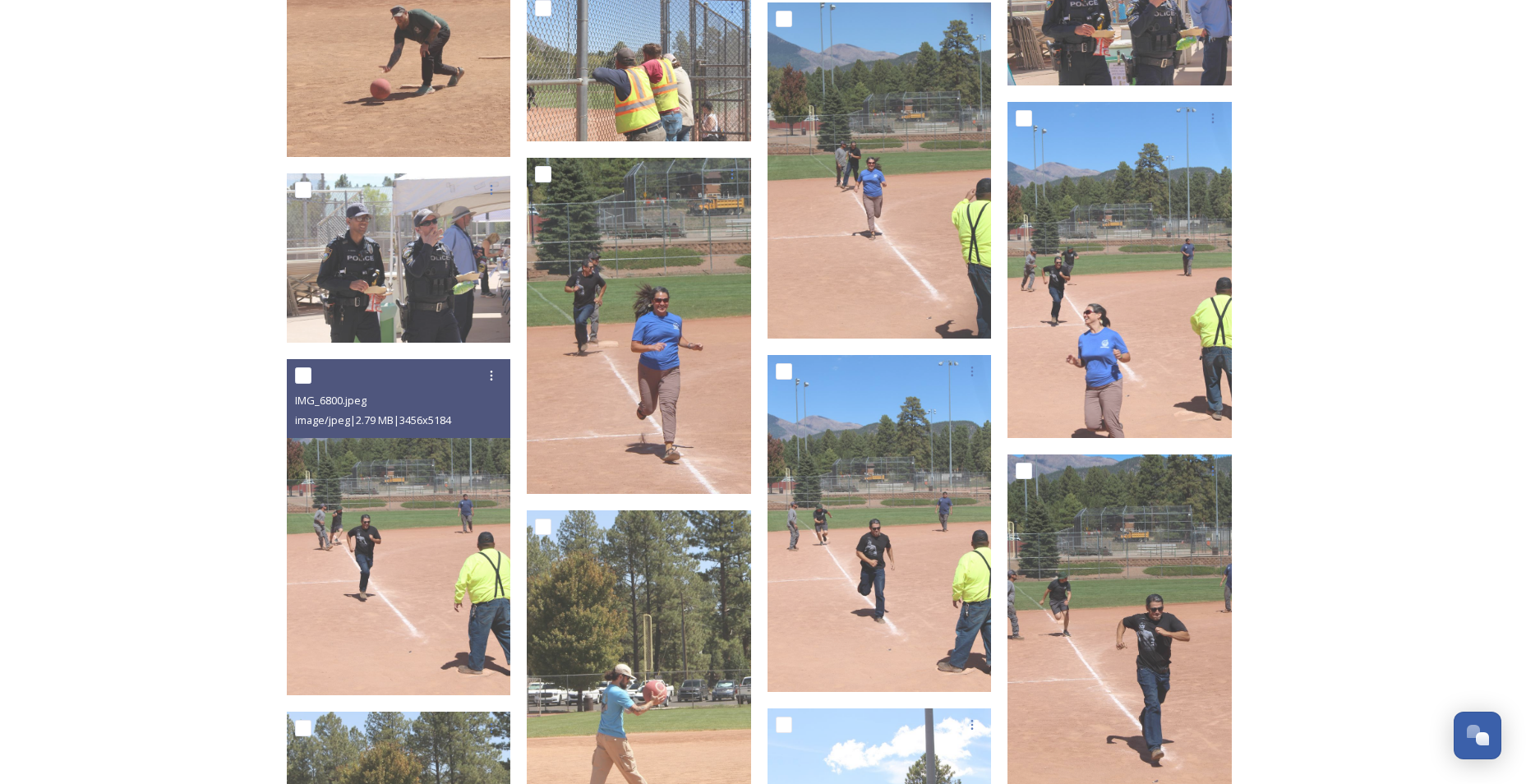
scroll to position [6706, 0]
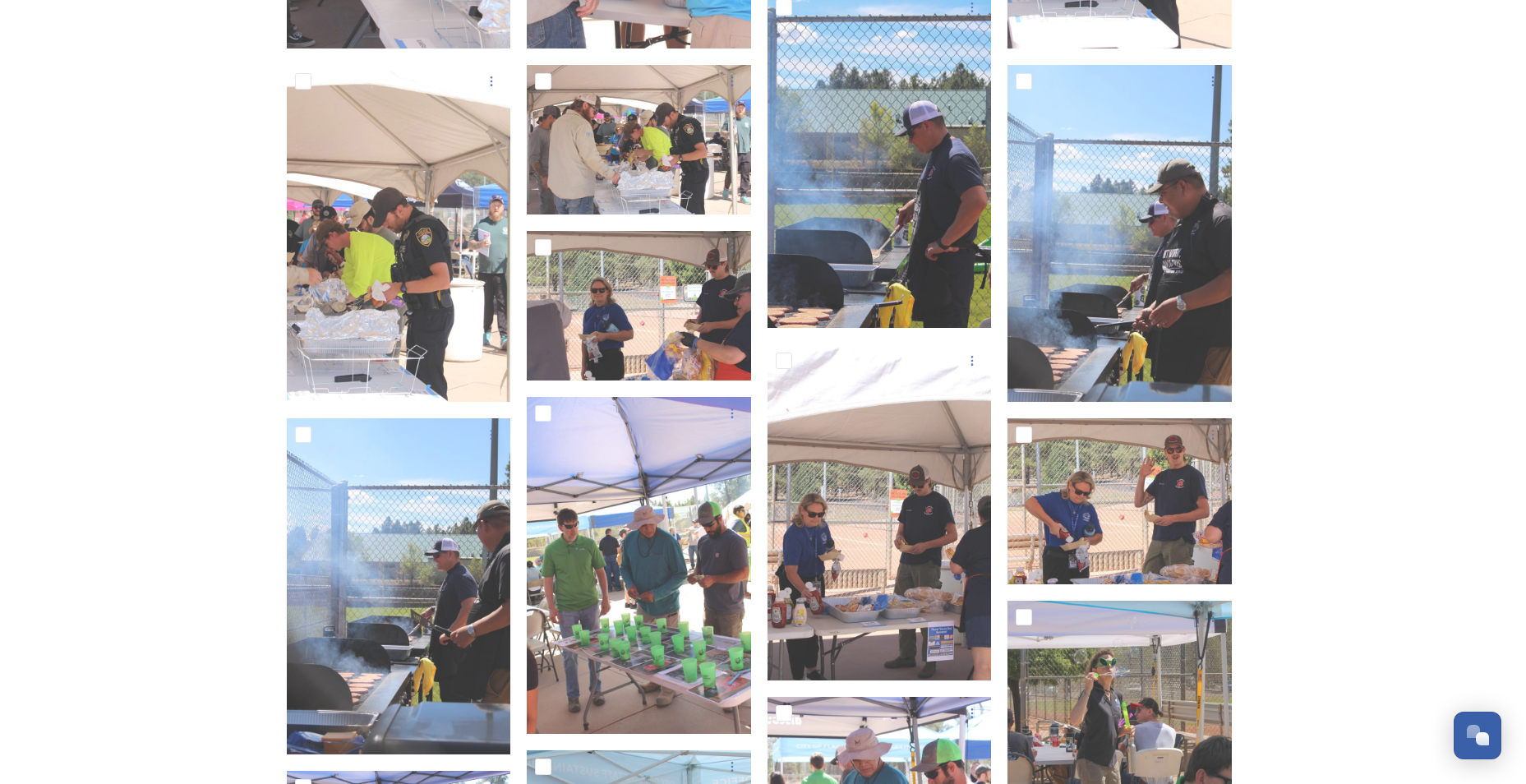
scroll to position [3912, 0]
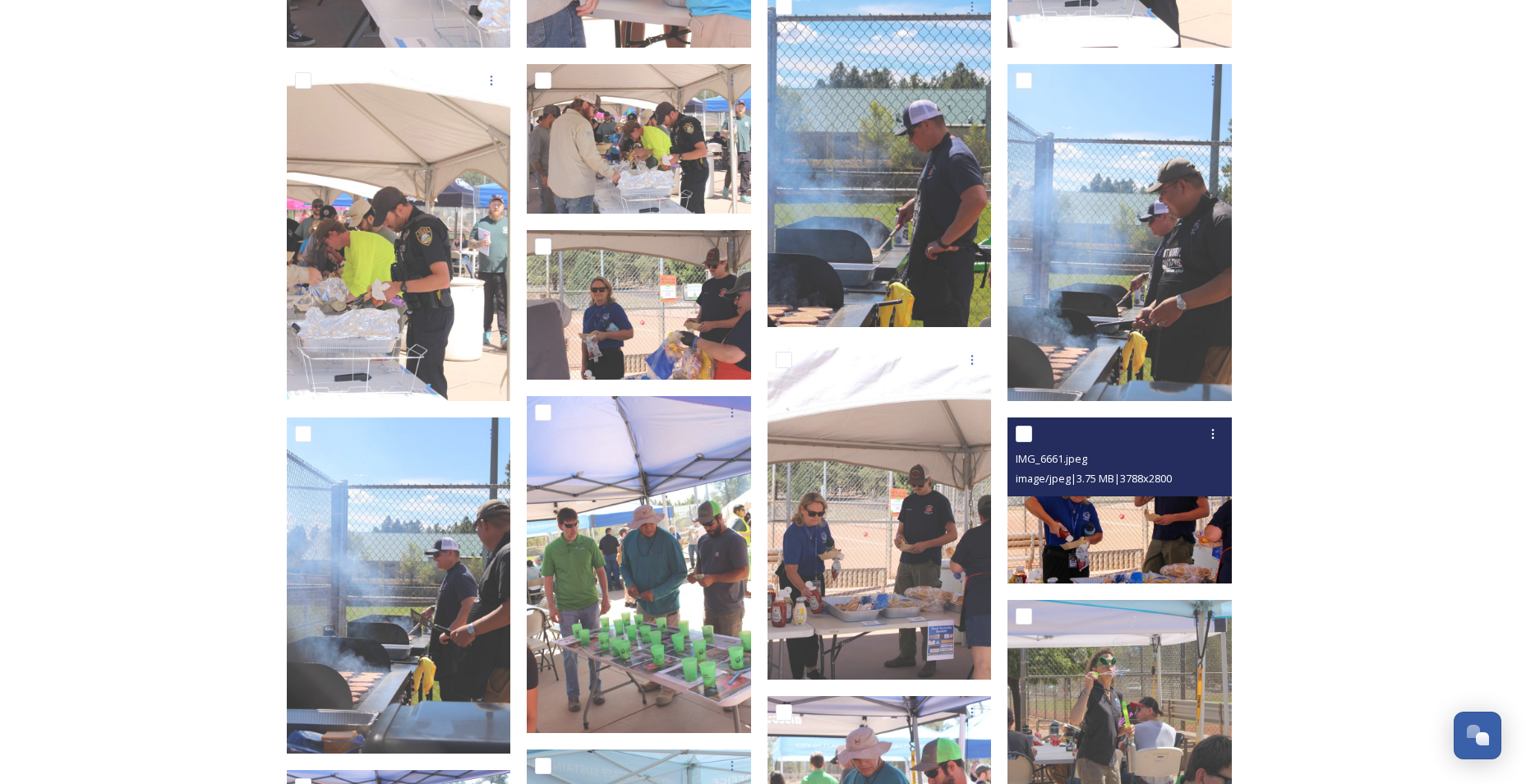
click at [1126, 471] on span "image/jpeg | 3.75 MB | 3788 x 2800" at bounding box center [1094, 477] width 156 height 15
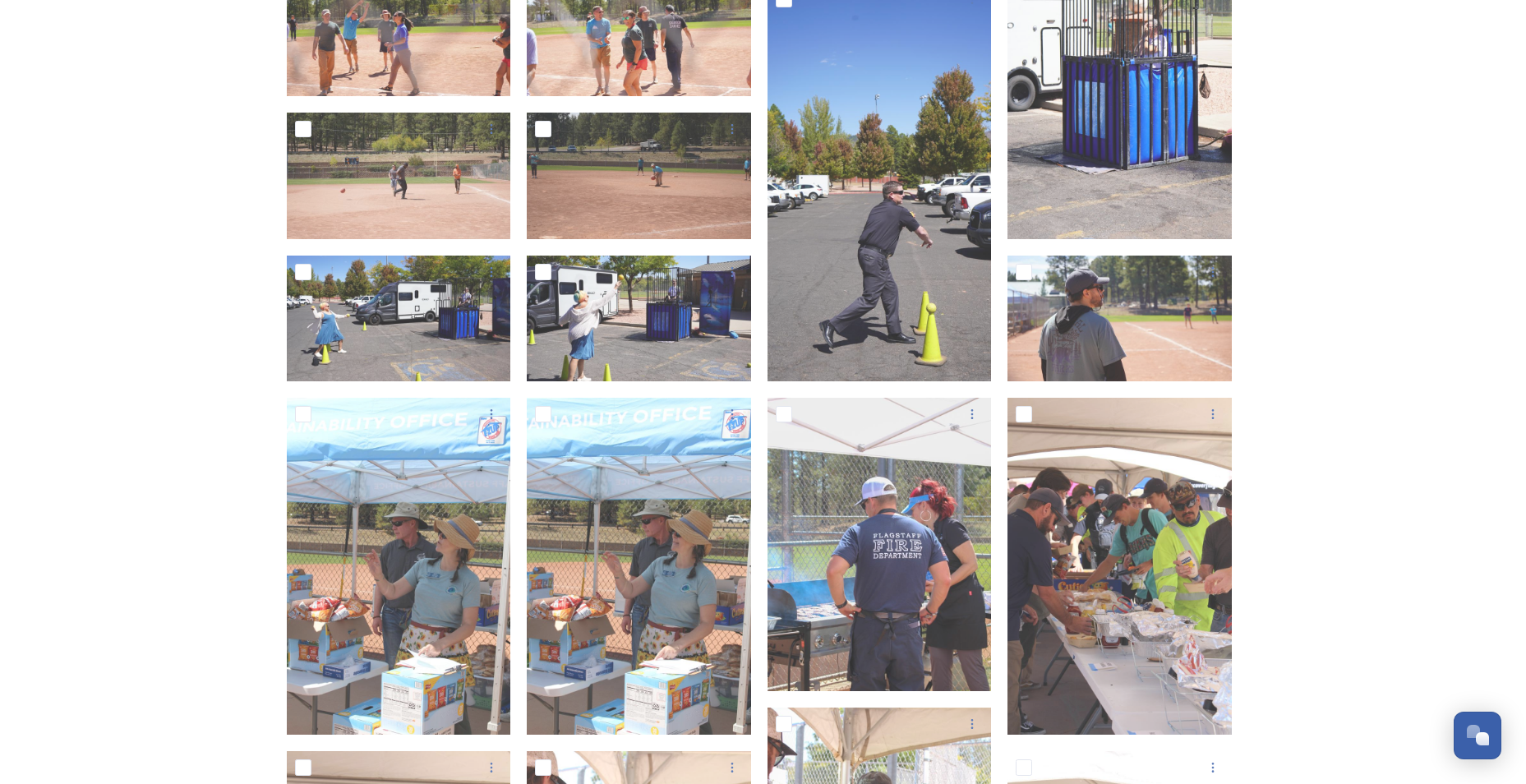
scroll to position [2844, 0]
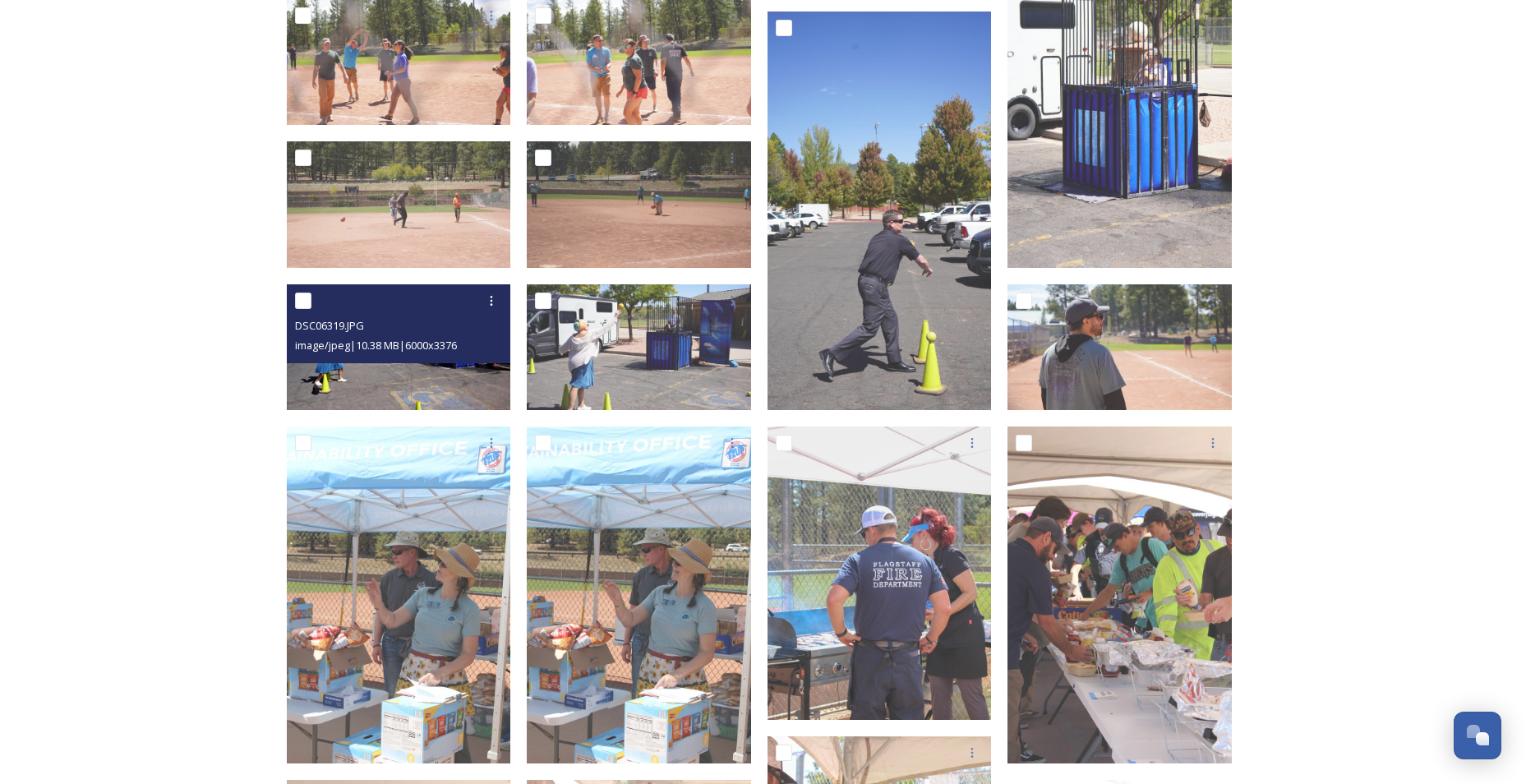
click at [486, 372] on img at bounding box center [398, 347] width 224 height 126
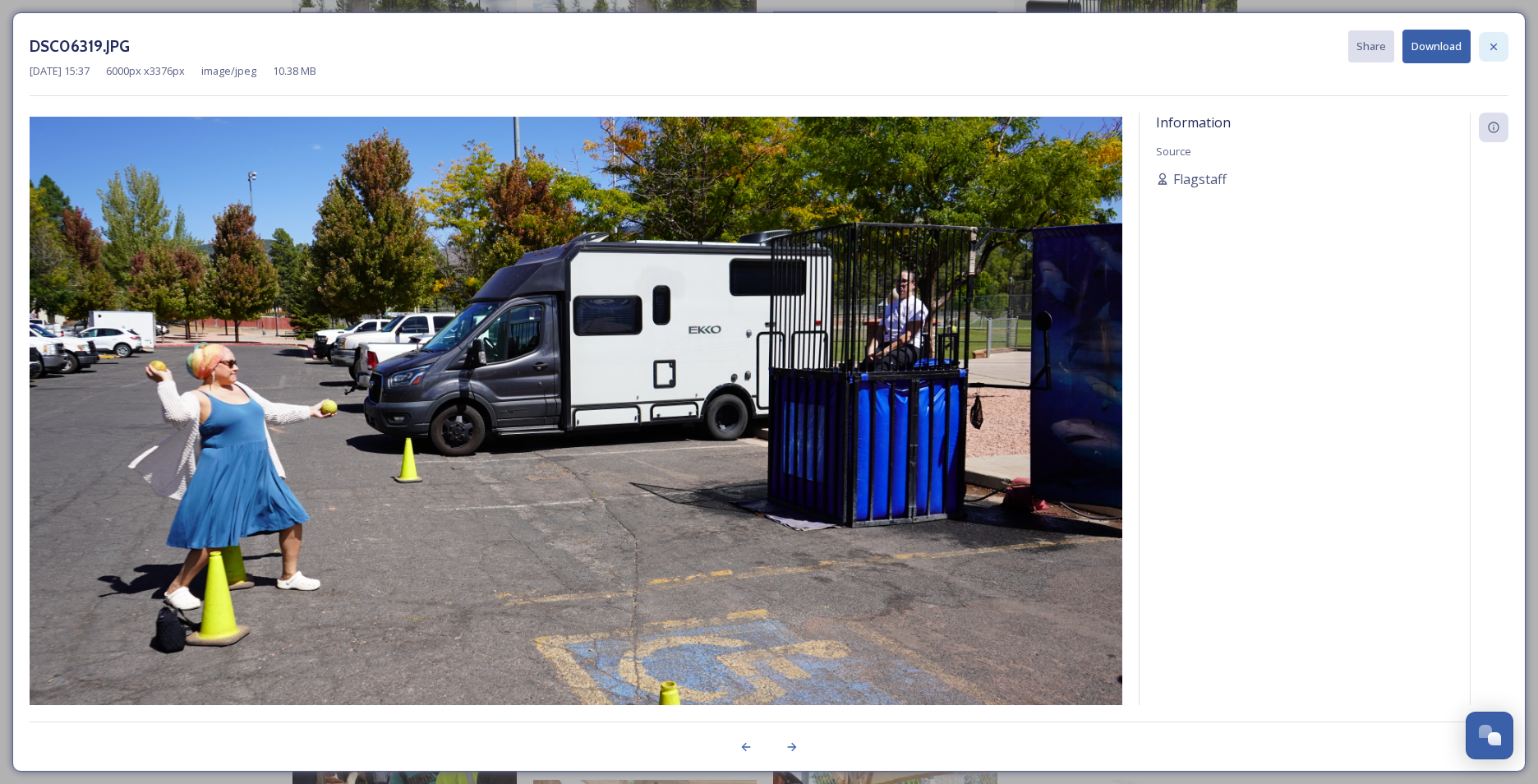
click at [1222, 44] on icon at bounding box center [1494, 46] width 13 height 13
